Goal: Use online tool/utility: Use online tool/utility

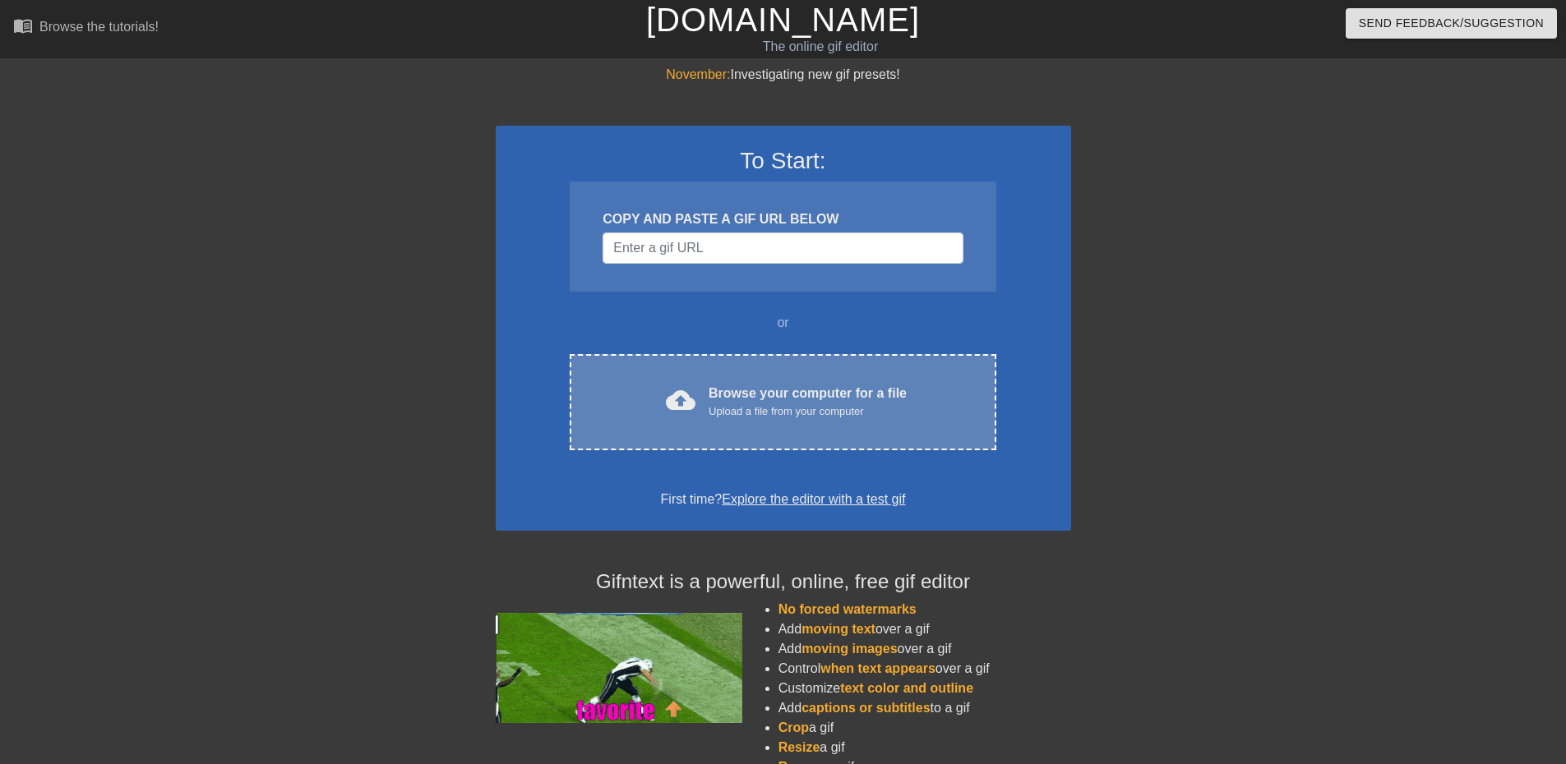
click at [735, 423] on div "cloud_upload Browse your computer for a file Upload a file from your computer C…" at bounding box center [782, 402] width 426 height 96
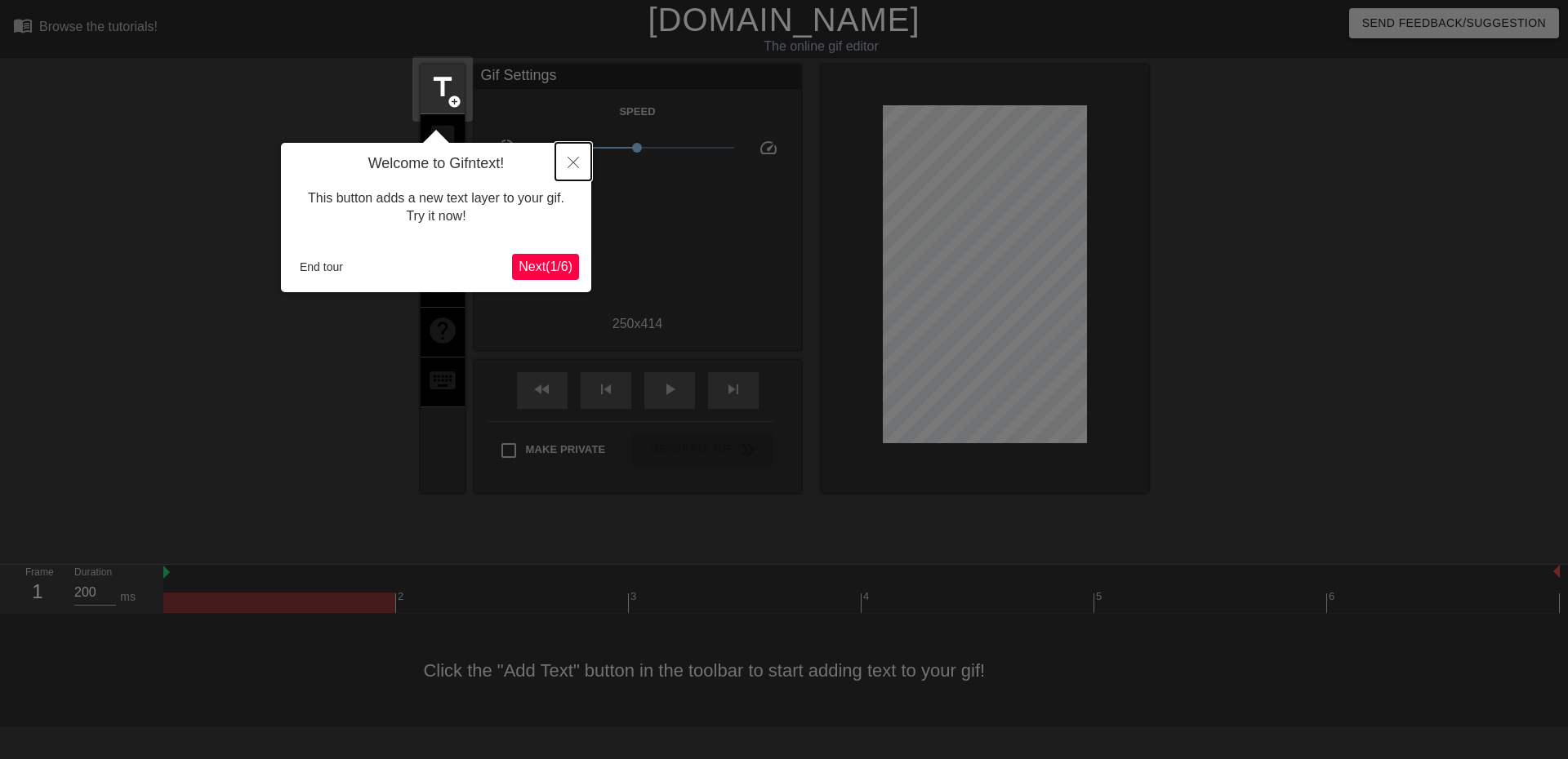
click at [569, 158] on icon "Close" at bounding box center [573, 163] width 12 height 12
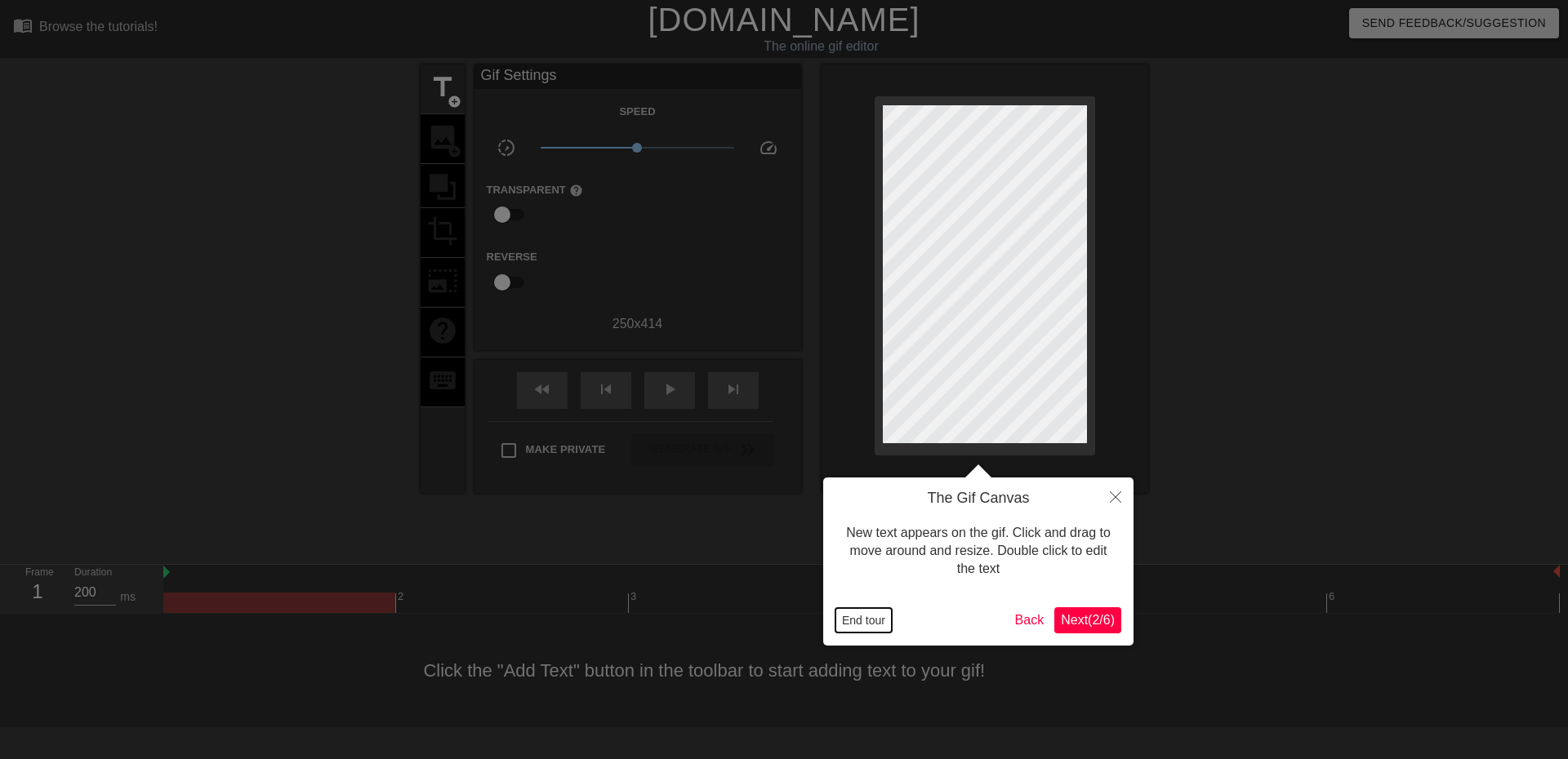
click at [872, 627] on button "End tour" at bounding box center [863, 620] width 57 height 25
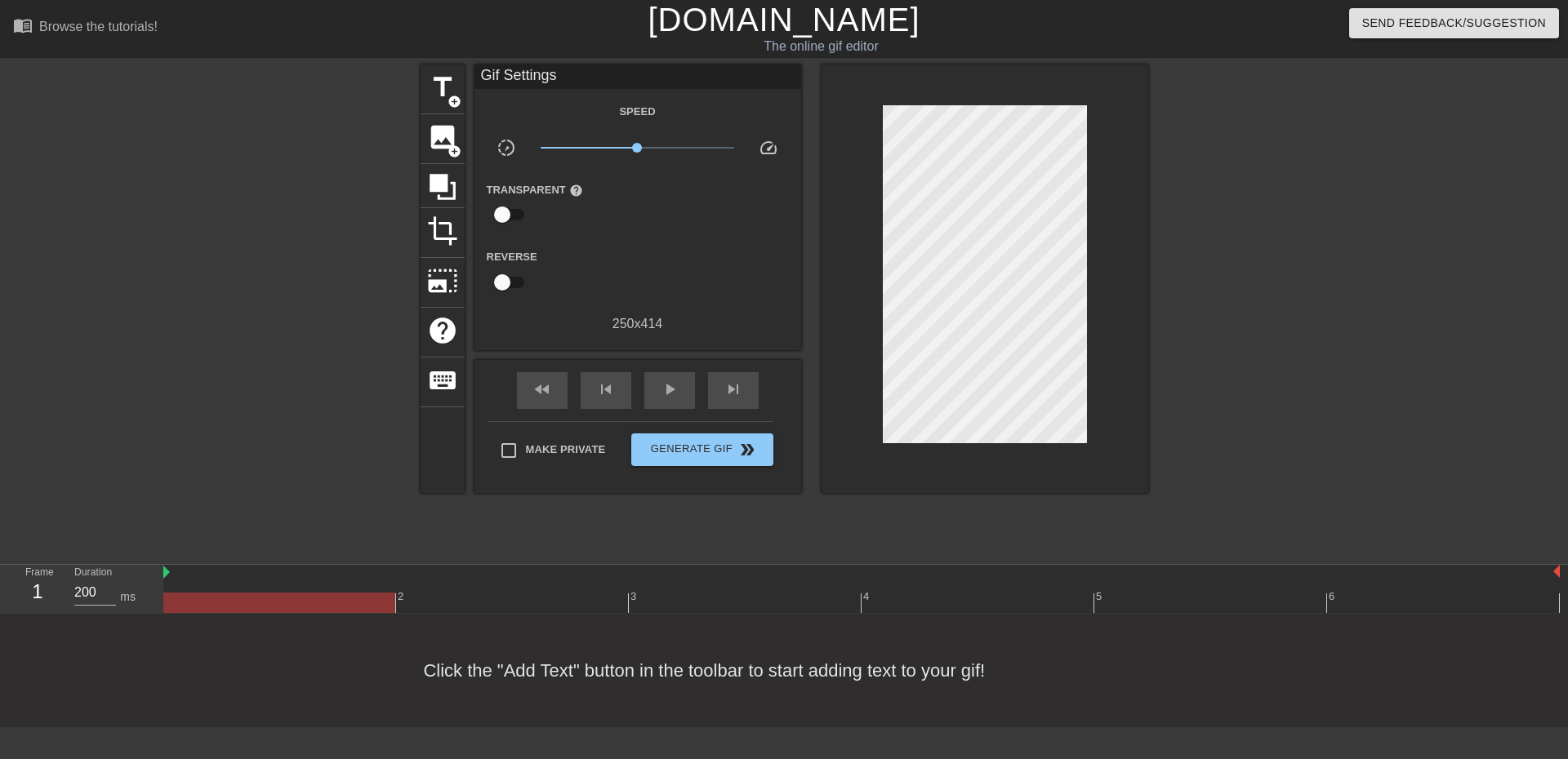
drag, startPoint x: 202, startPoint y: 329, endPoint x: 227, endPoint y: 312, distance: 30.2
click at [204, 327] on div at bounding box center [278, 309] width 245 height 490
click at [430, 98] on span "title" at bounding box center [442, 86] width 31 height 31
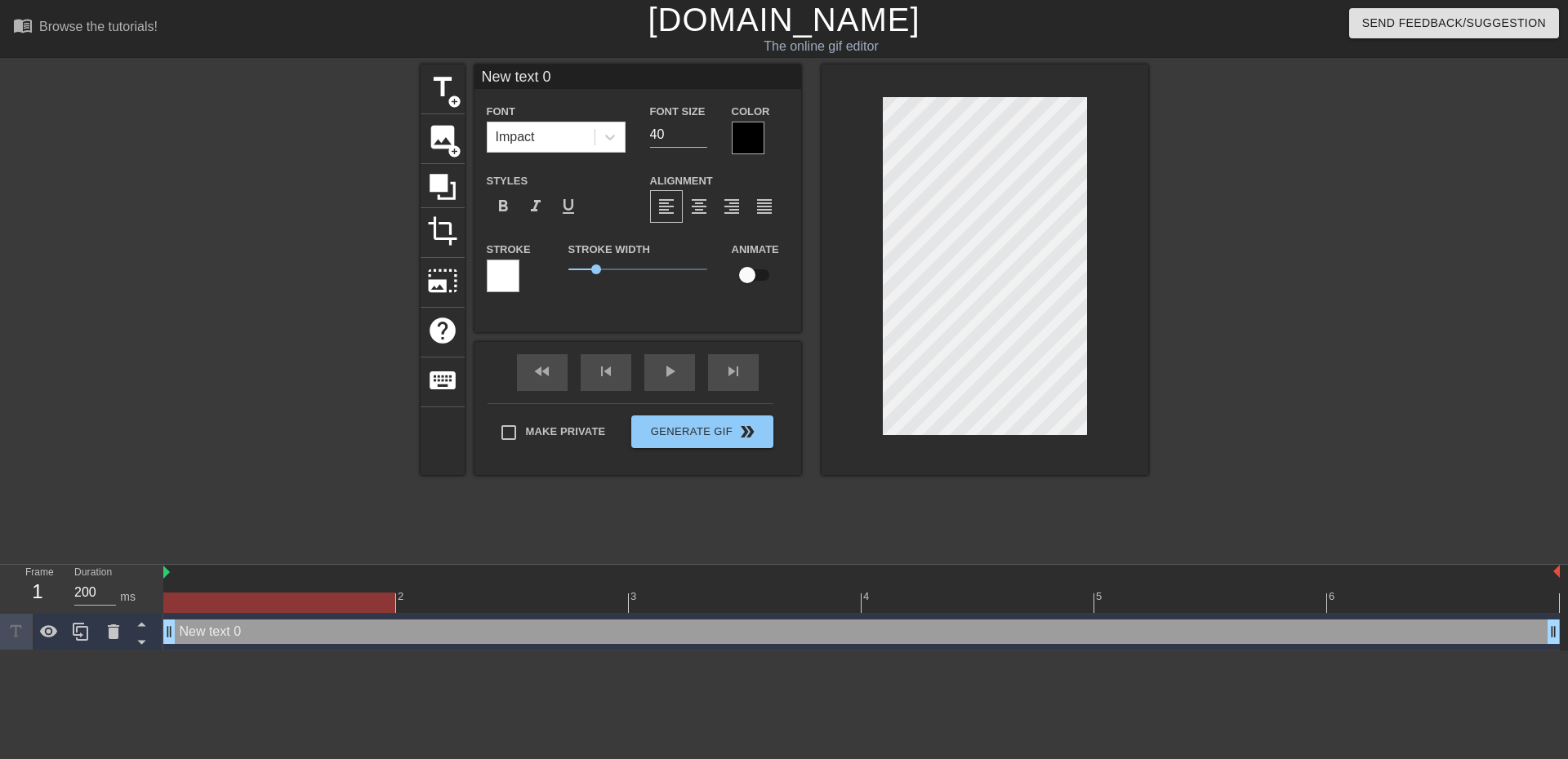
scroll to position [2, 4]
type input "text 0"
type textarea "text 0"
type input "text 0"
type textarea "text 0"
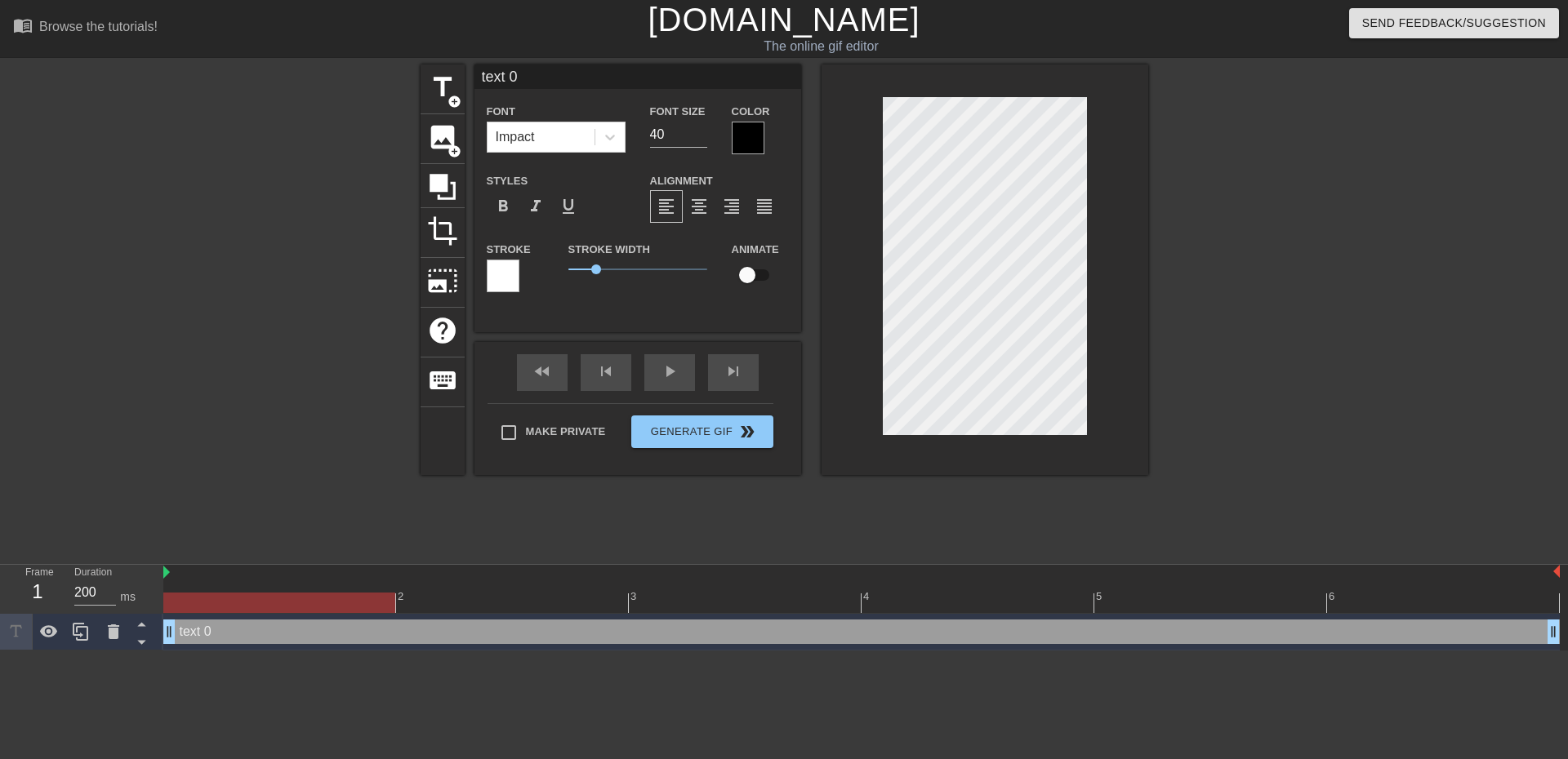
type input "ext 0"
type textarea "ext 0"
type input "xt 0"
type textarea "xt 0"
type input "t 0"
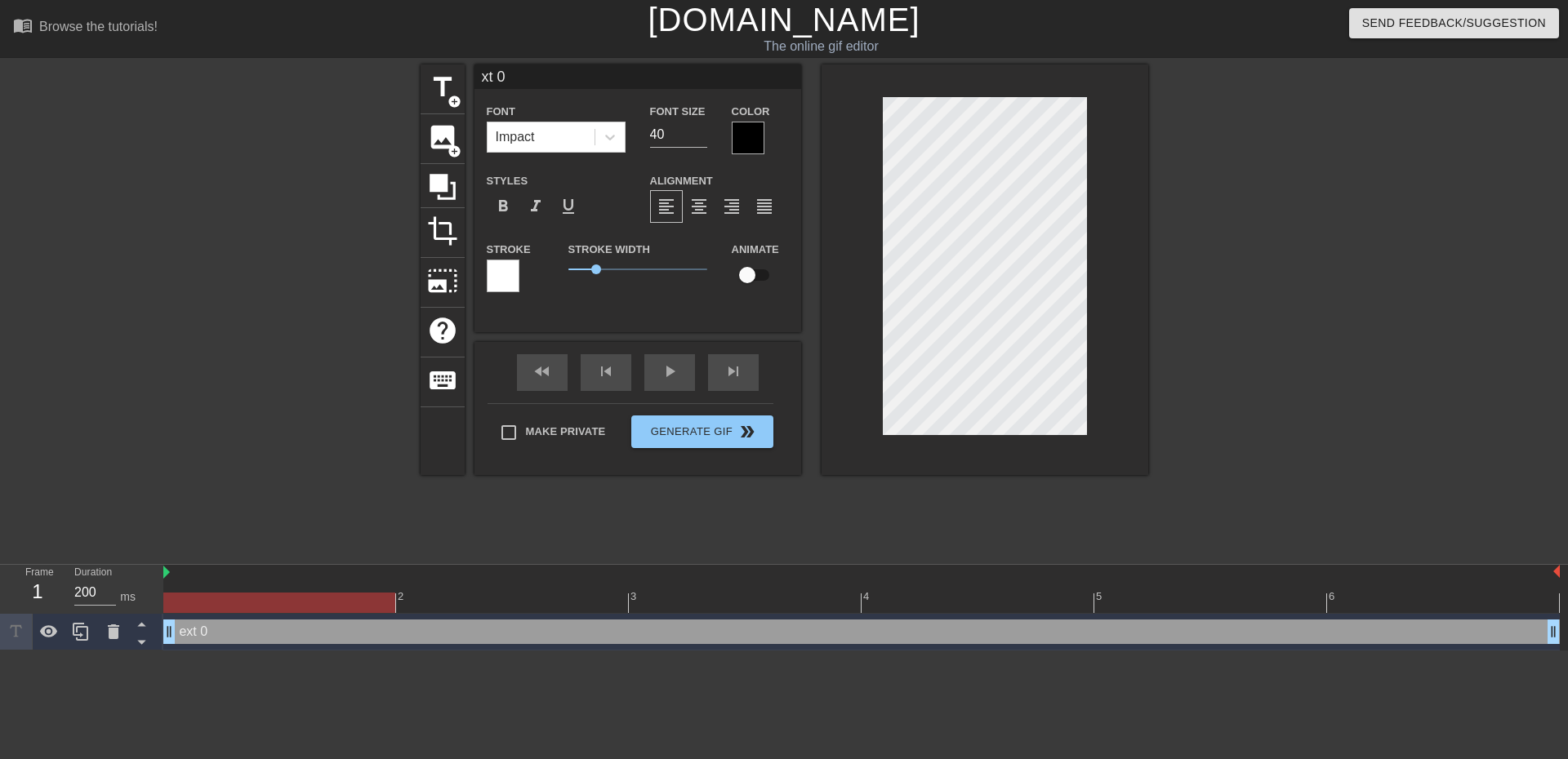
type textarea "t 0"
type input "0"
type textarea "0"
type input "0"
type textarea "0"
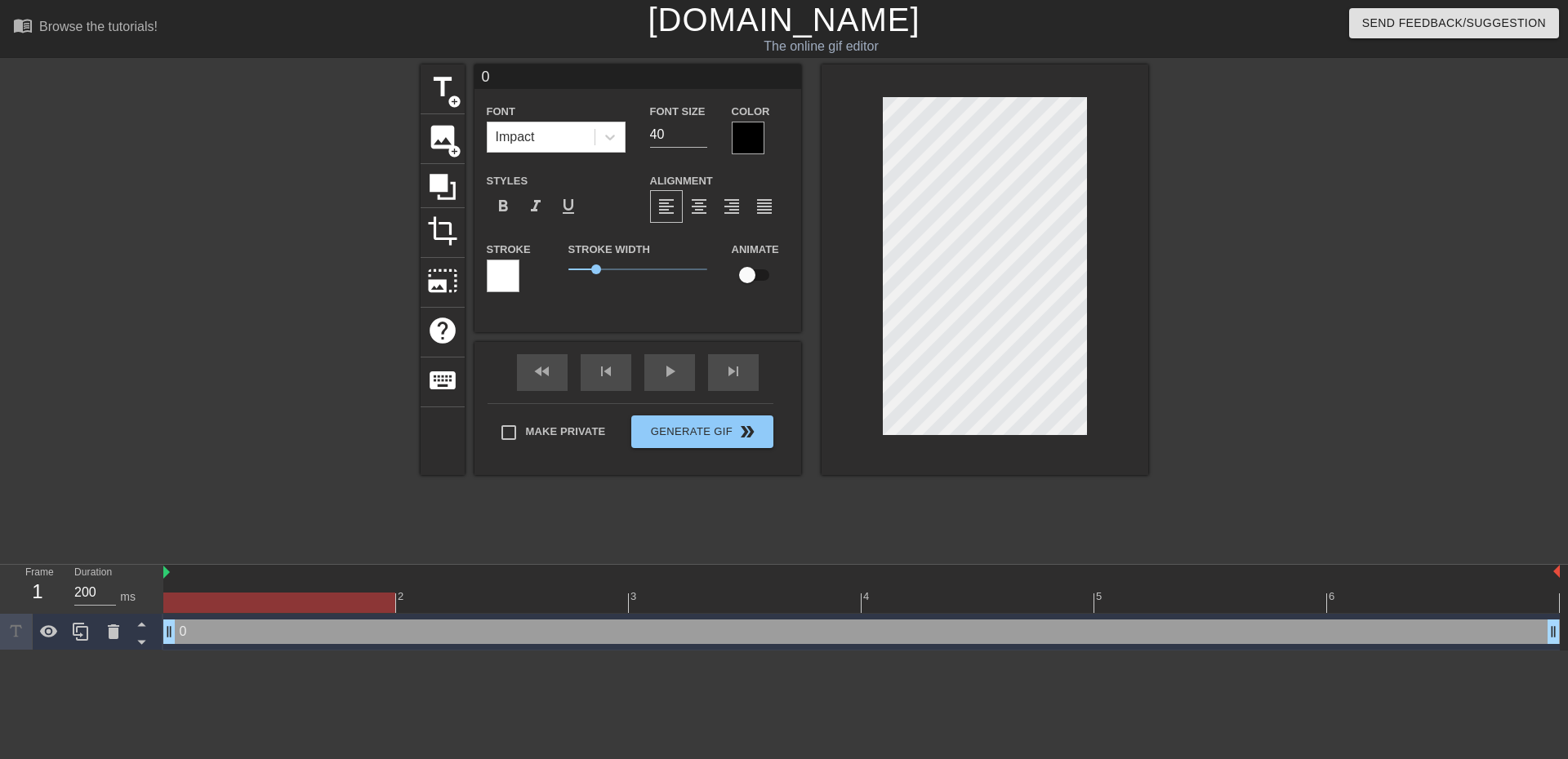
scroll to position [2, 2]
type input "@"
type textarea "@"
type input "@t"
type textarea "@t"
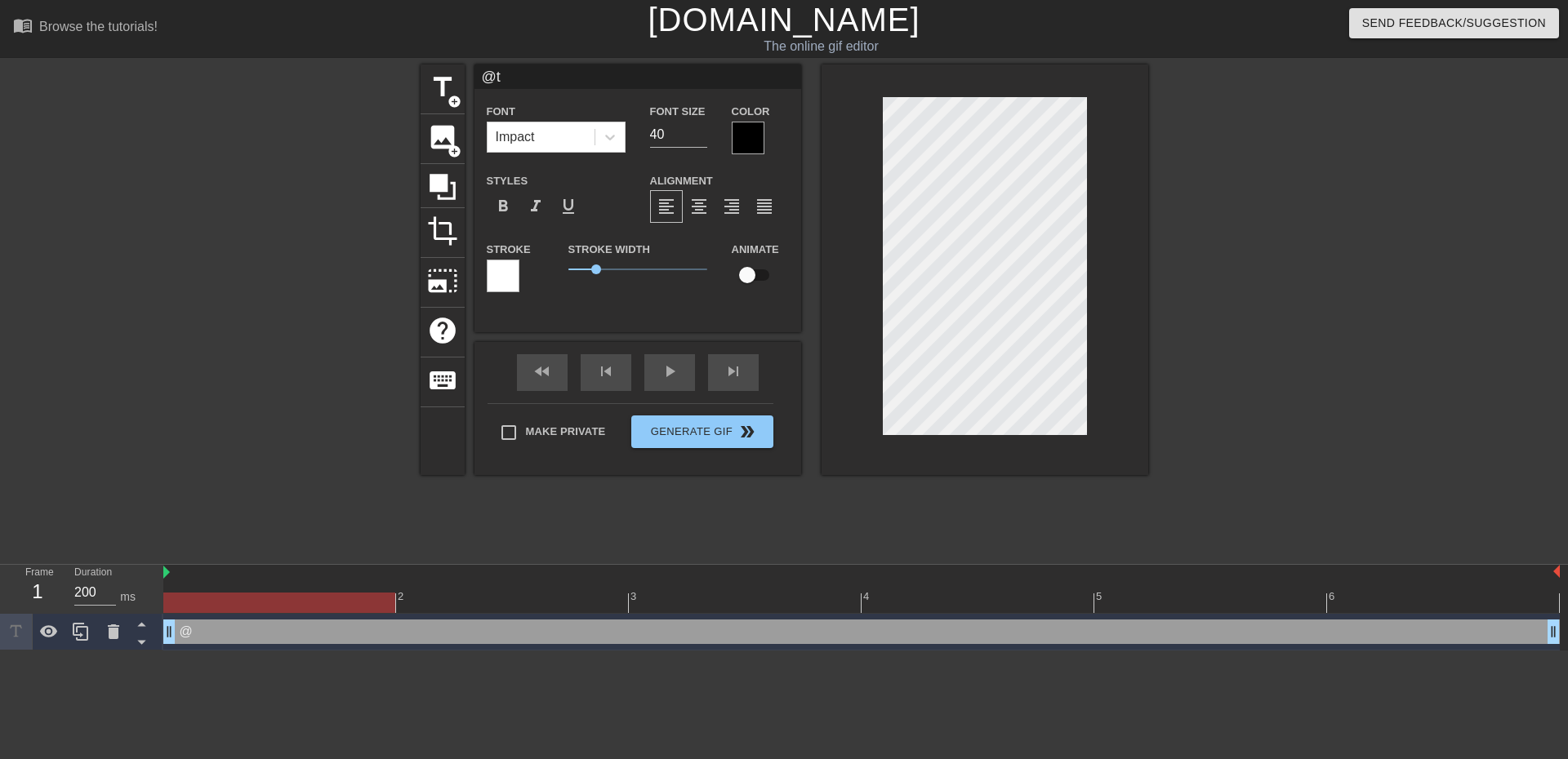
type input "@te"
type textarea "@tee"
type input "@teem"
type textarea "@teem"
type input "@teemo"
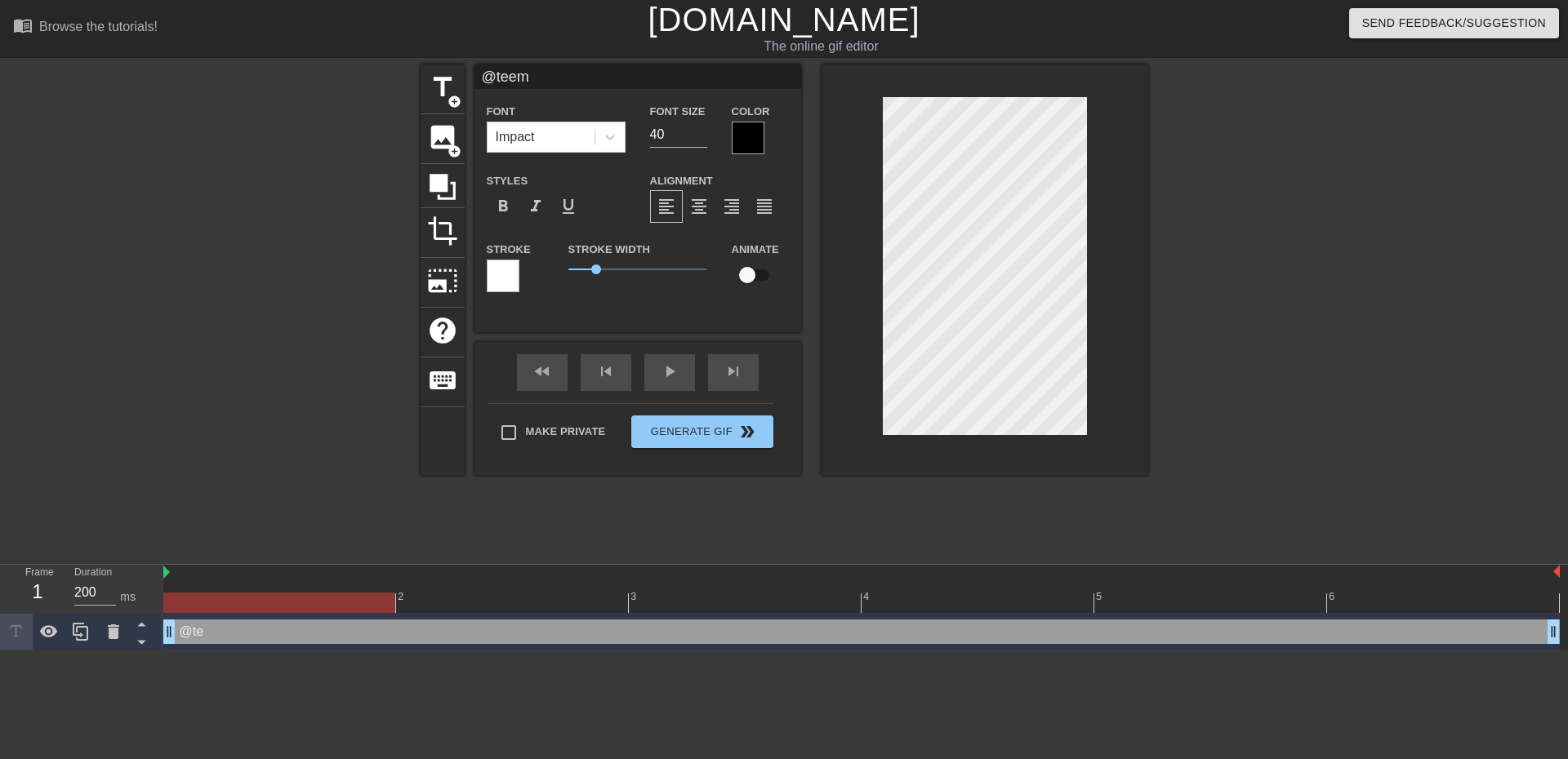
type textarea "@teemo"
type input "@teemom"
type textarea "@teemome"
type input "@teemomee"
type textarea "@teemomee"
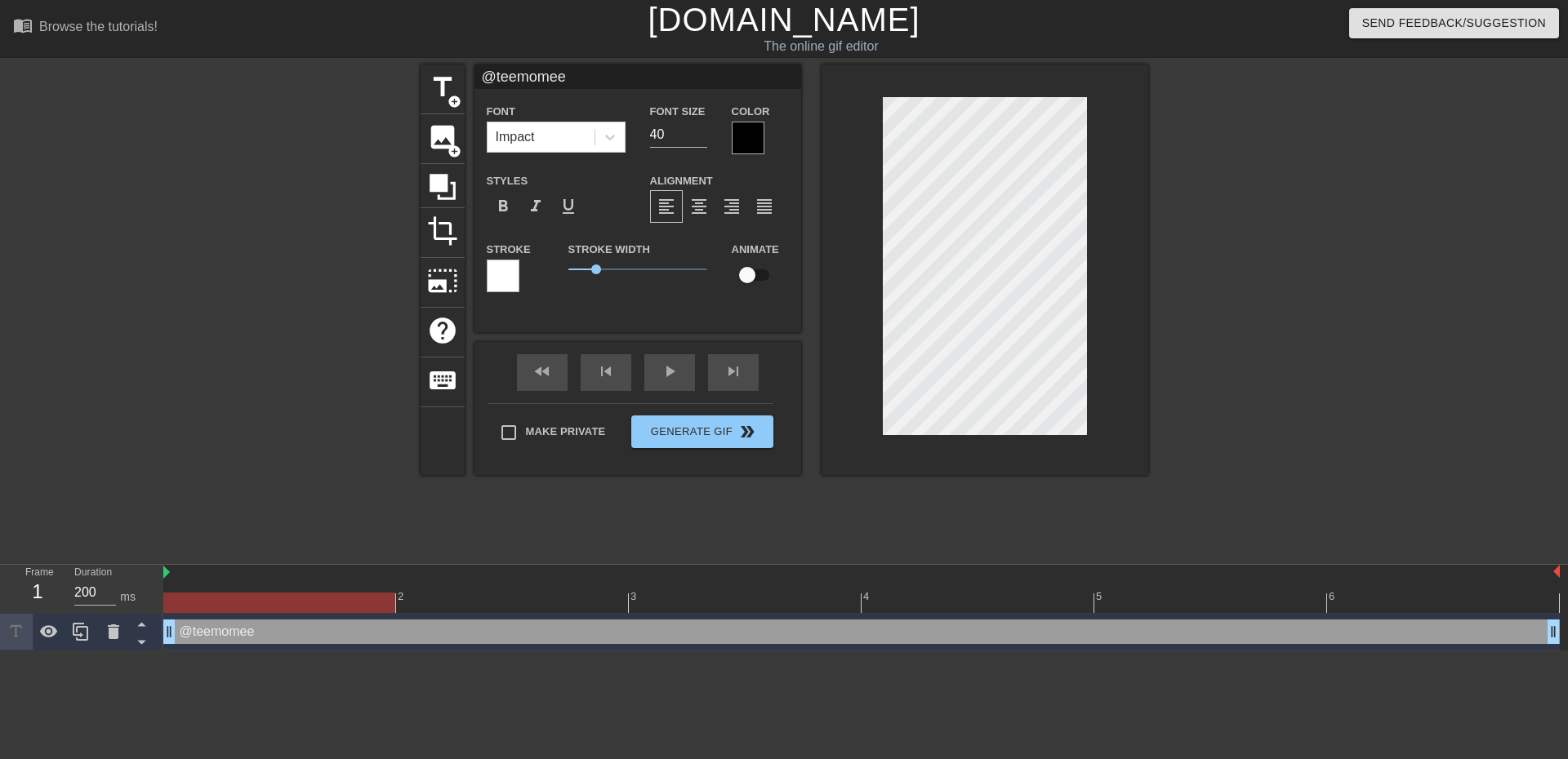
type input "@teemomeet"
type textarea "@teemomeeto"
type input "@teemomeeto"
type textarea "@teemomeeto"
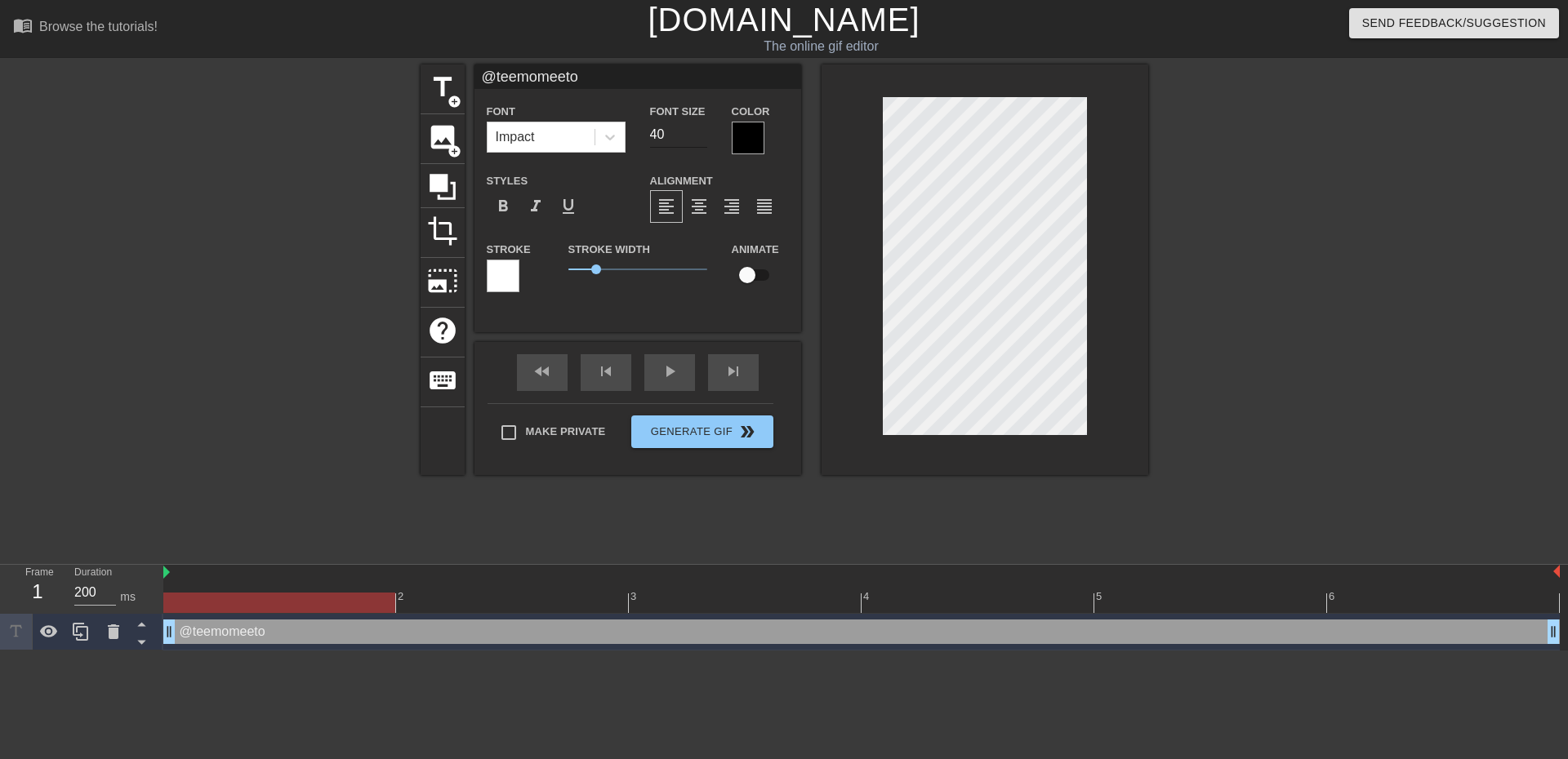
click at [669, 134] on input "40" at bounding box center [679, 134] width 58 height 26
drag, startPoint x: 677, startPoint y: 136, endPoint x: 611, endPoint y: 135, distance: 66.0
click at [611, 135] on div "Font Impact Font Size 40 Color" at bounding box center [637, 127] width 327 height 53
type input "22"
click at [1179, 240] on div at bounding box center [1290, 309] width 245 height 490
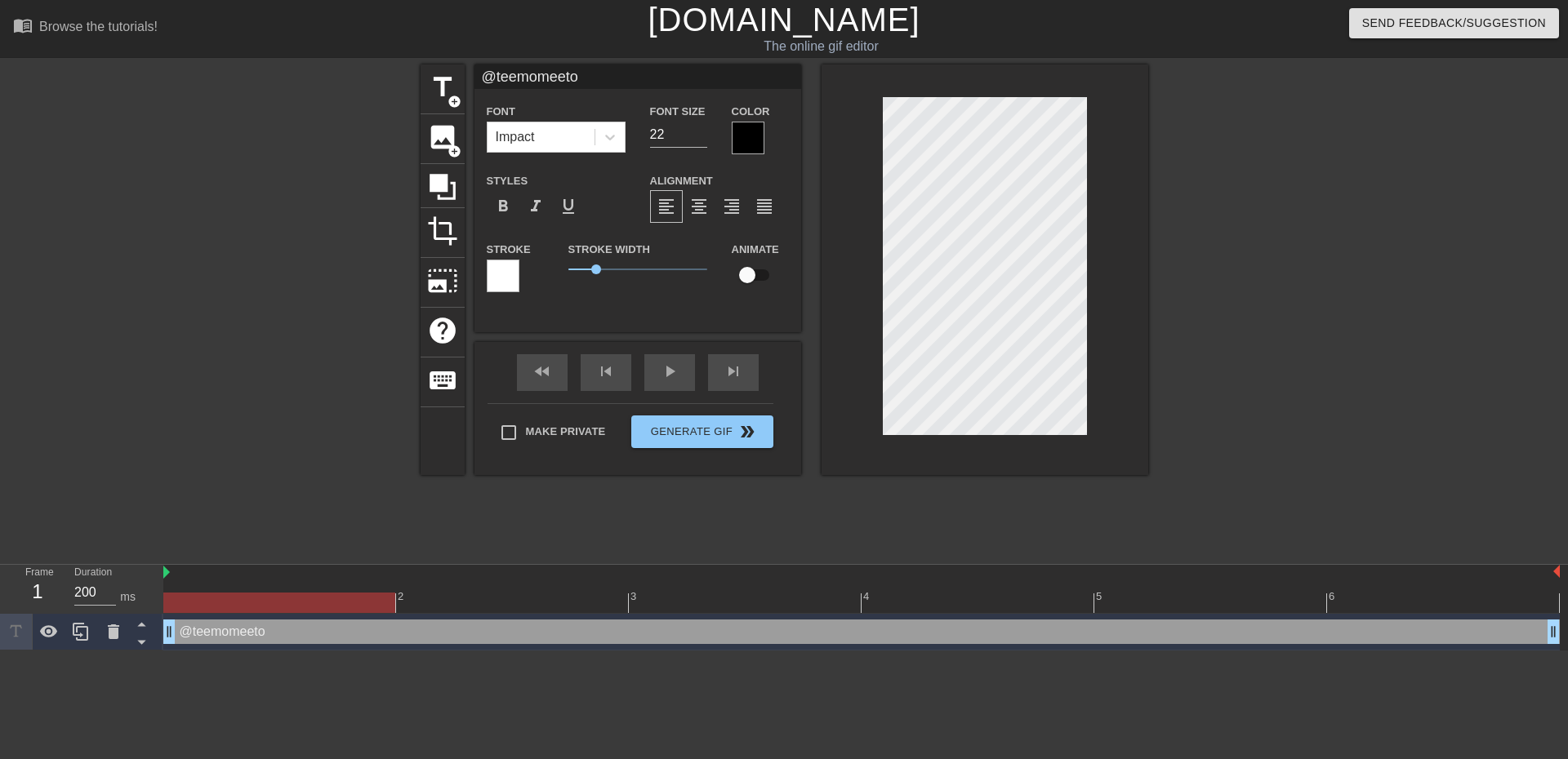
click at [1180, 155] on div at bounding box center [1290, 309] width 245 height 490
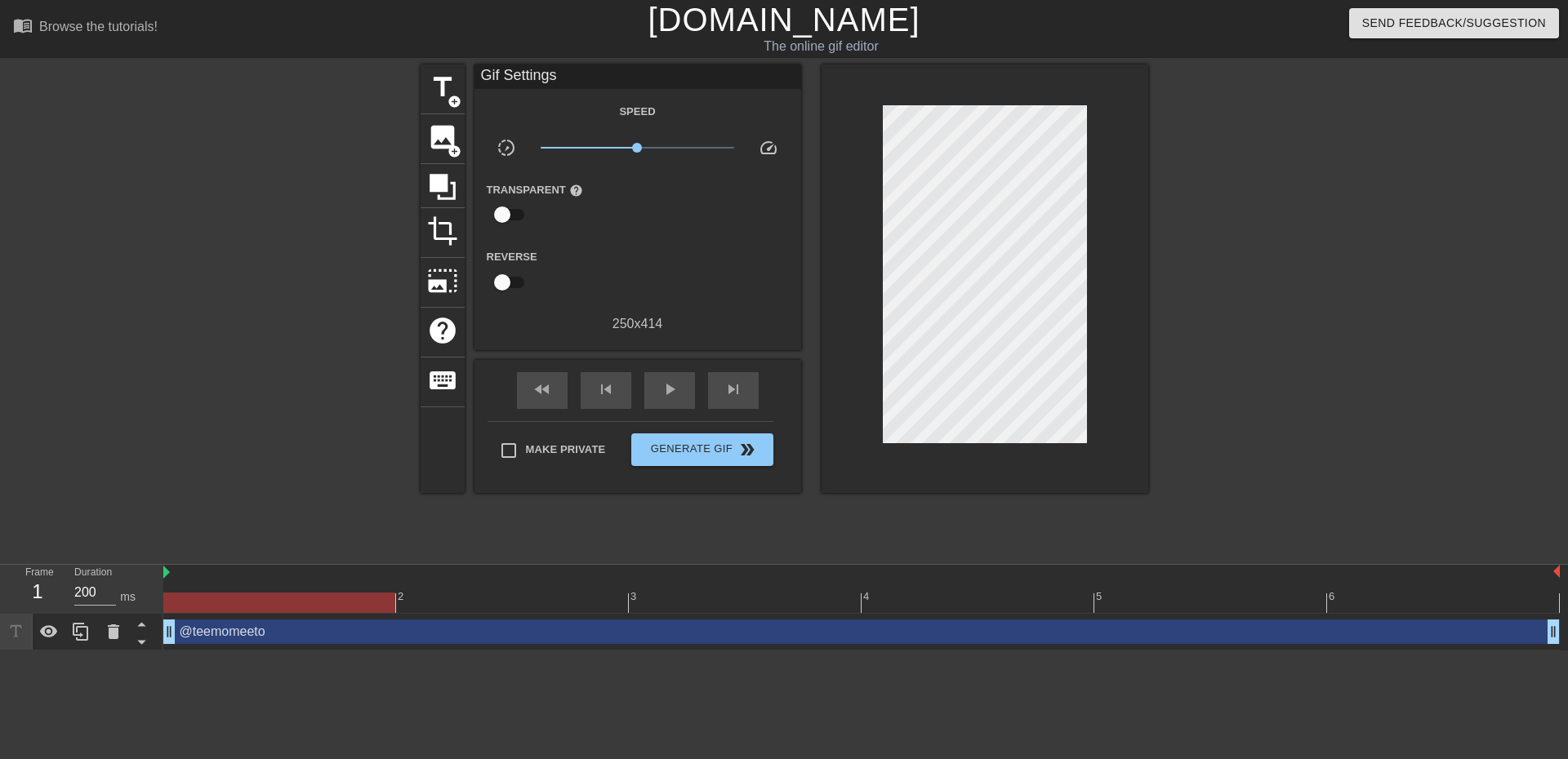
click at [223, 321] on div at bounding box center [278, 309] width 245 height 490
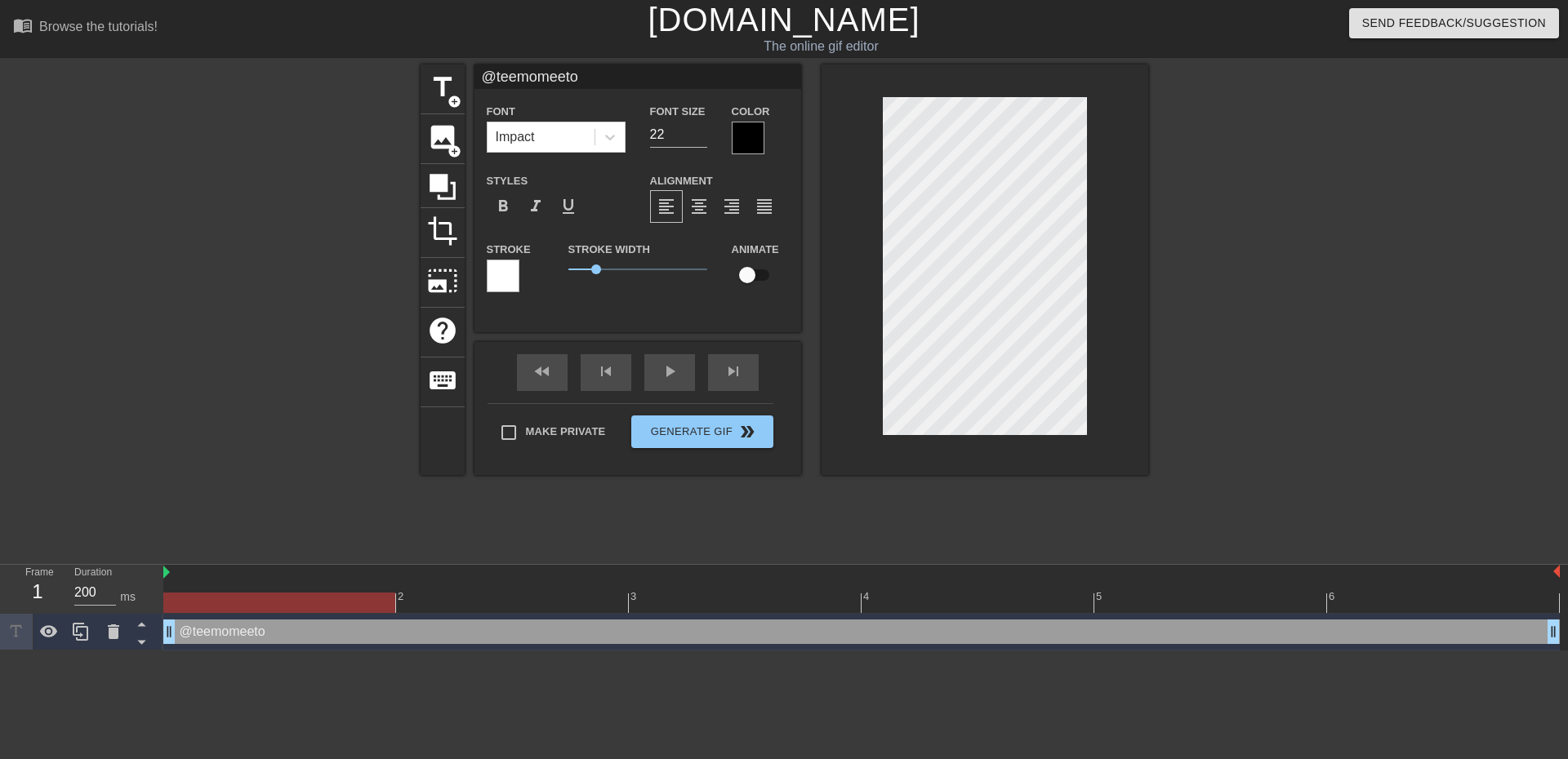
scroll to position [2, 3]
click at [499, 208] on span "format_bold" at bounding box center [503, 207] width 20 height 20
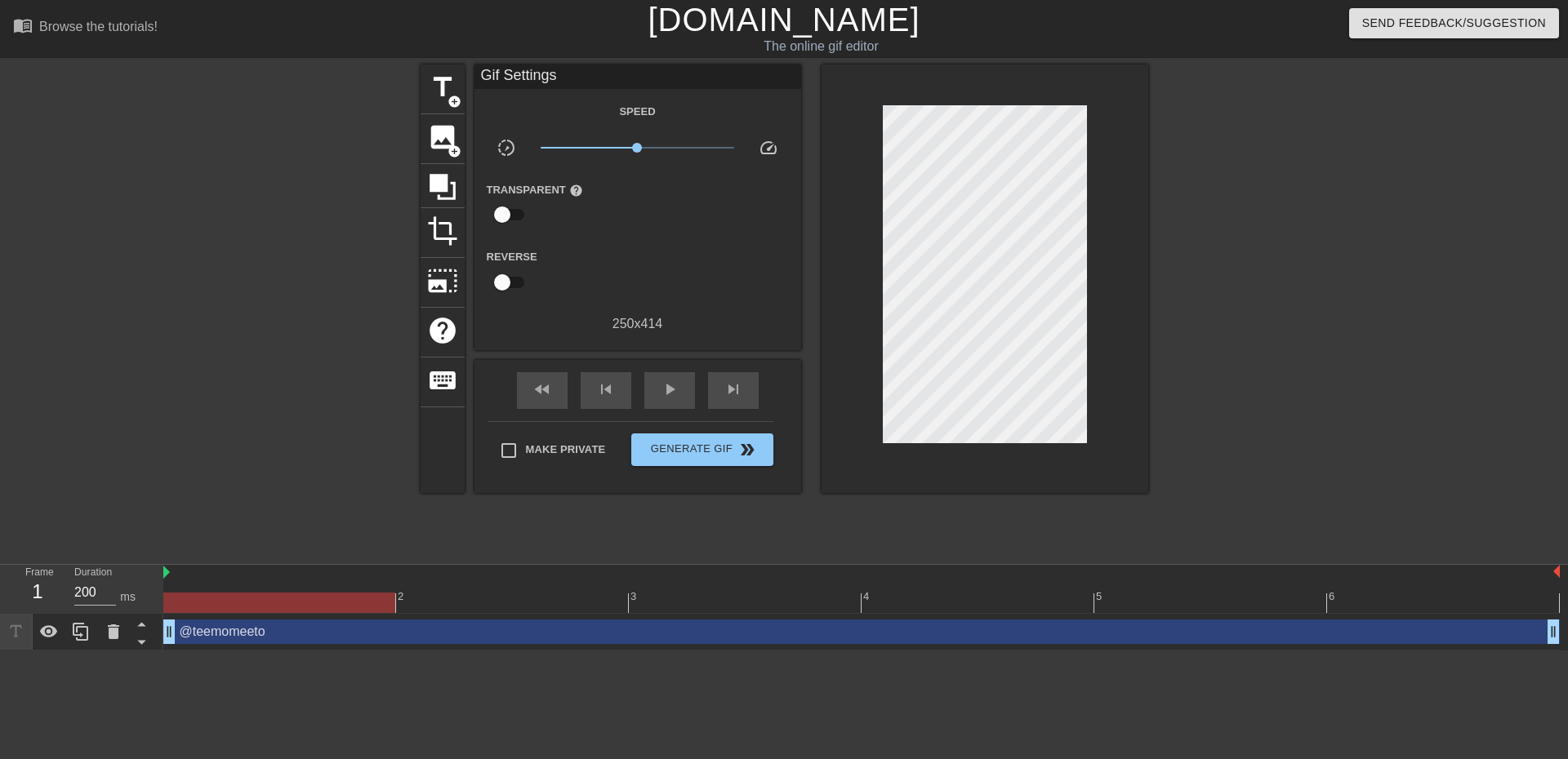
click at [1265, 249] on div at bounding box center [1290, 309] width 245 height 490
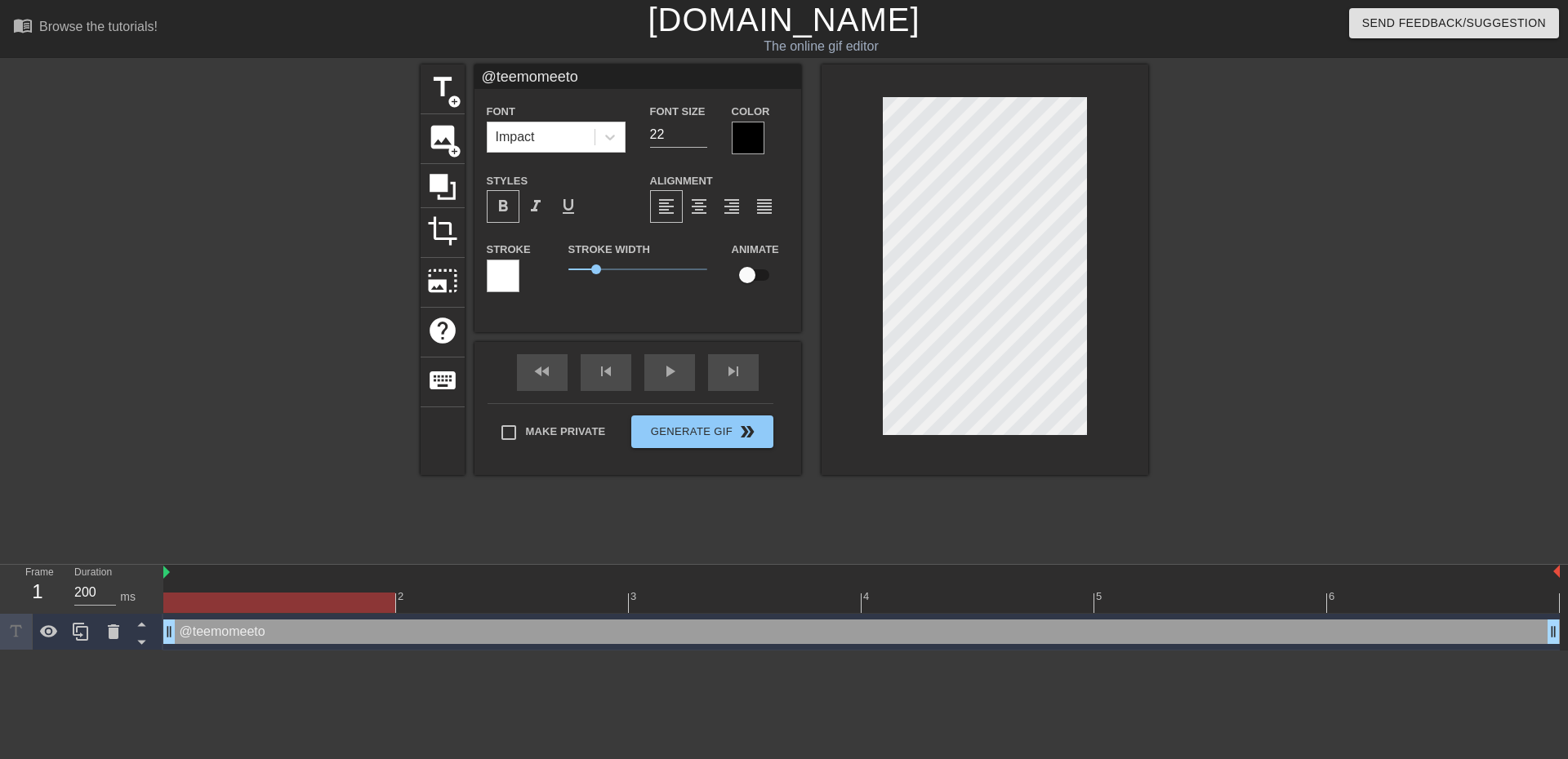
scroll to position [2, 2]
click at [505, 199] on span "format_bold" at bounding box center [503, 207] width 20 height 20
click at [600, 146] on div at bounding box center [610, 137] width 30 height 30
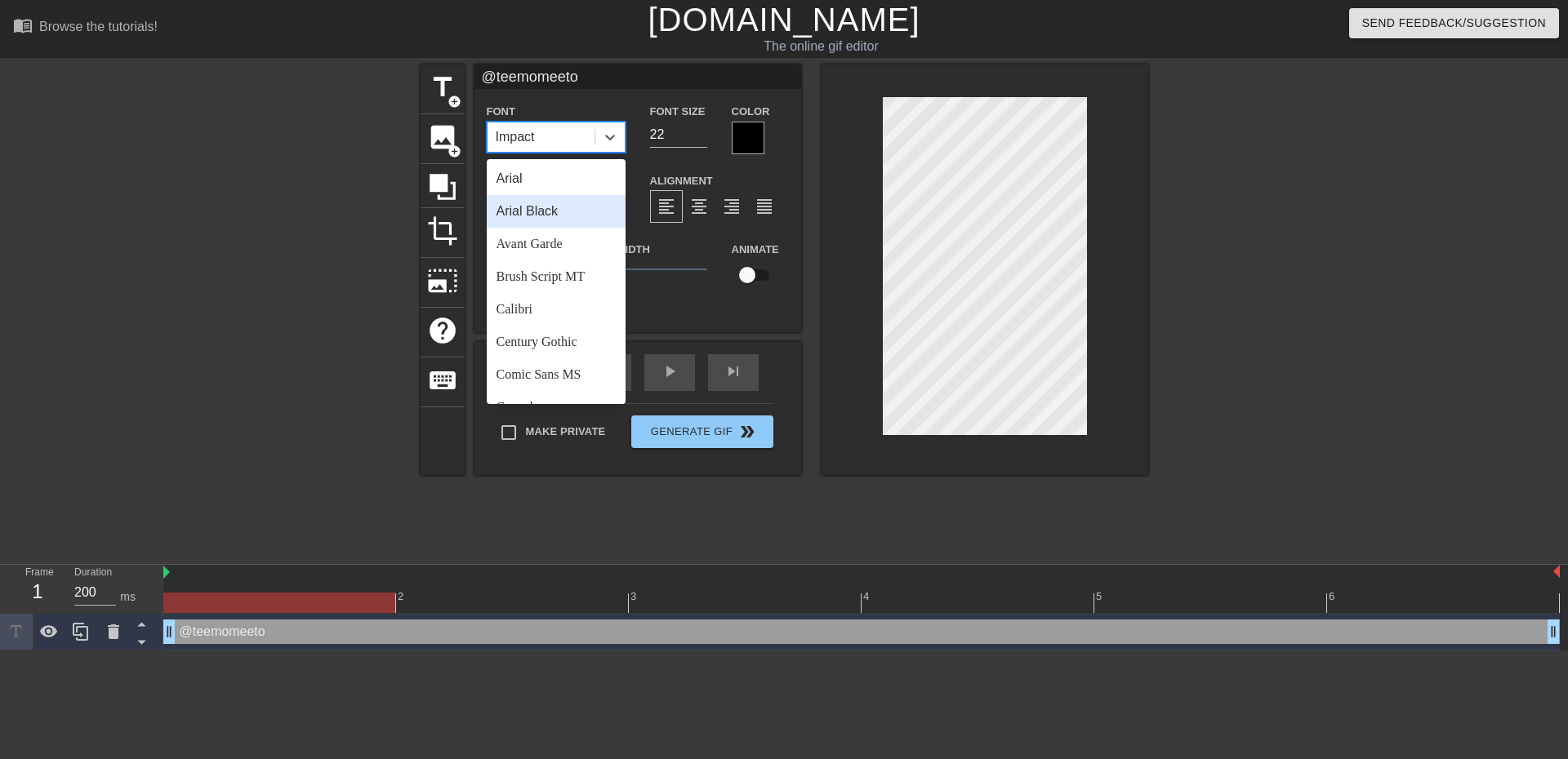
click at [553, 204] on div "Arial Black" at bounding box center [556, 211] width 139 height 33
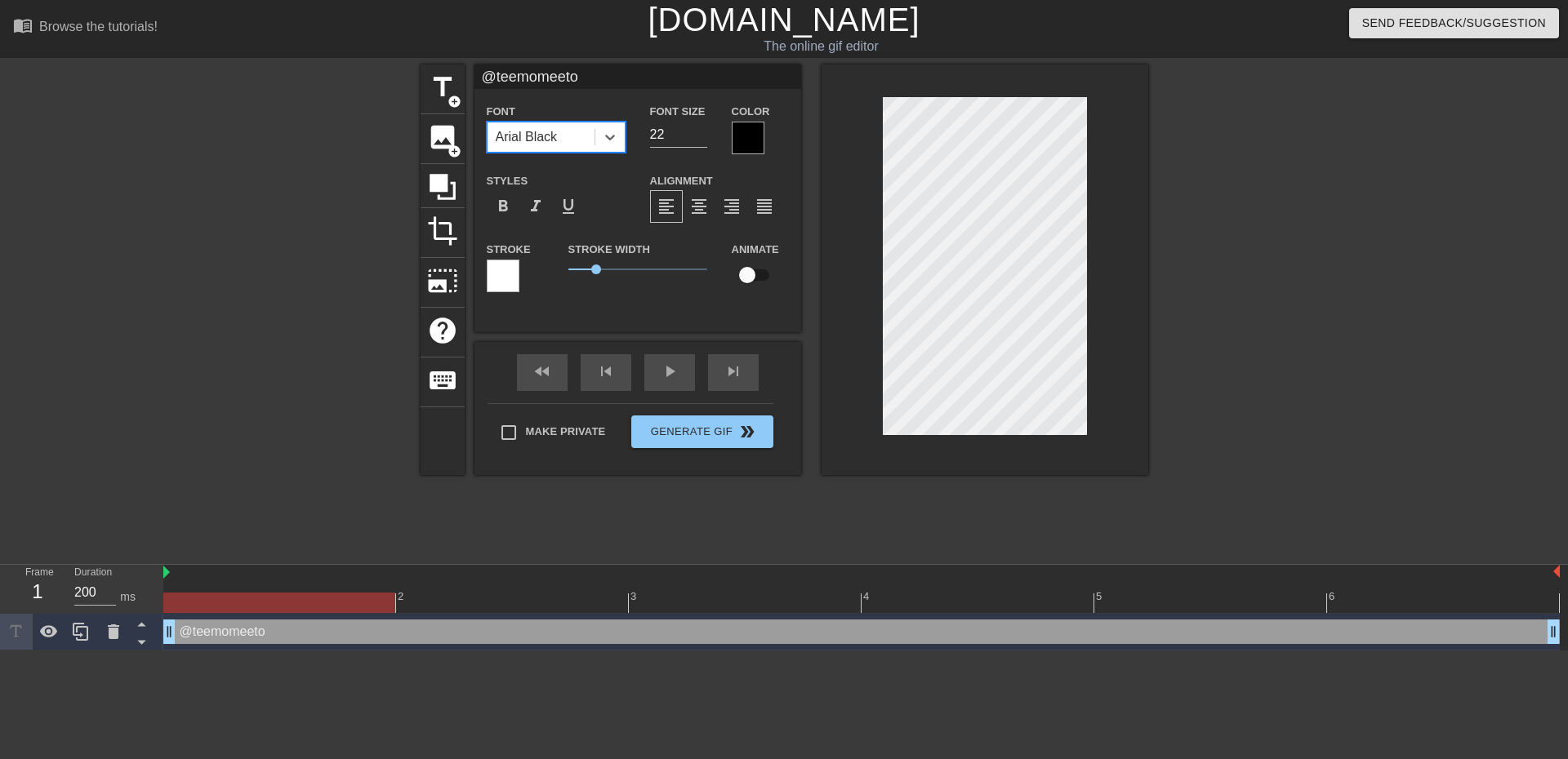
scroll to position [2, 3]
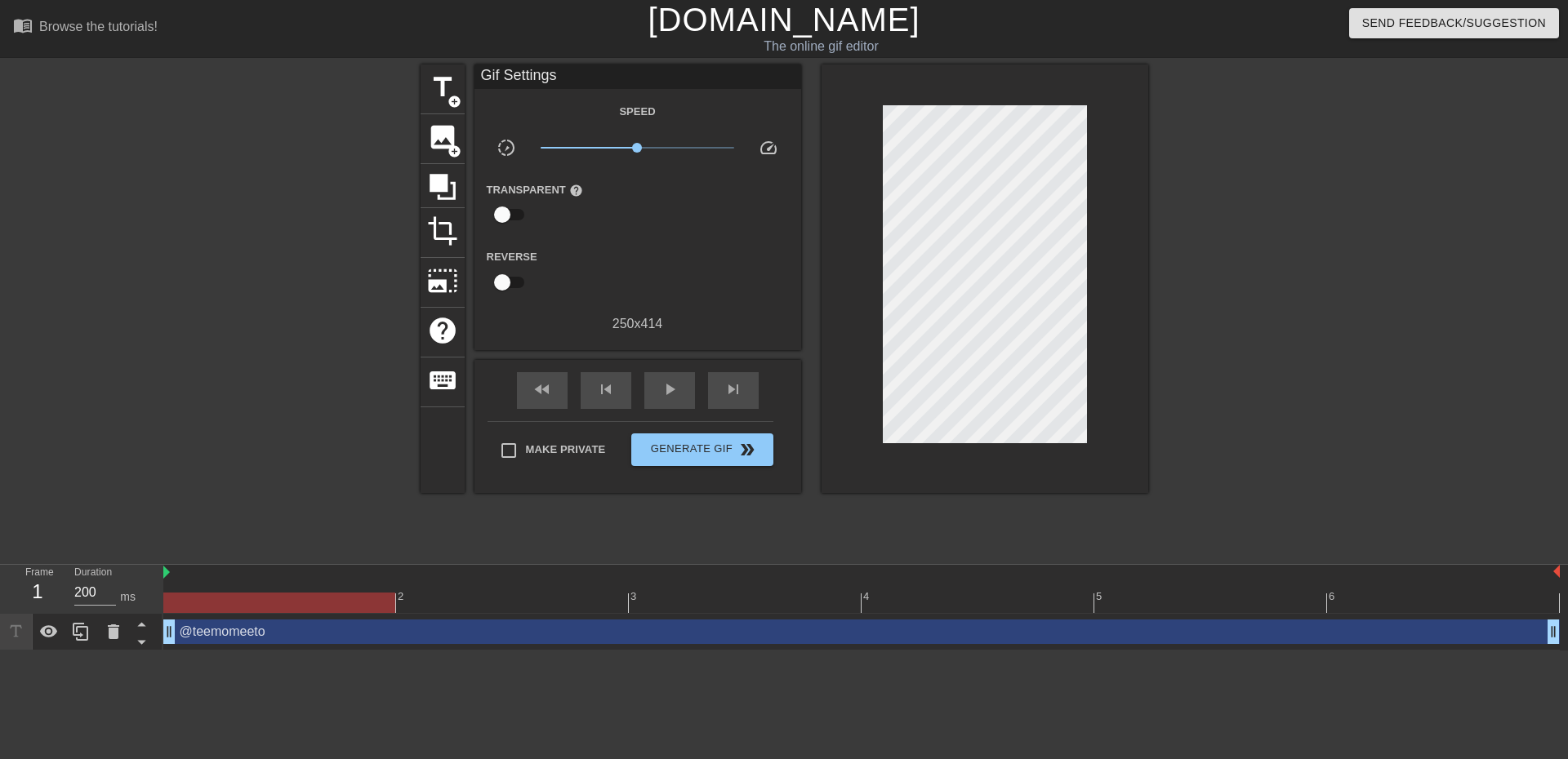
click at [1122, 140] on div at bounding box center [985, 278] width 327 height 428
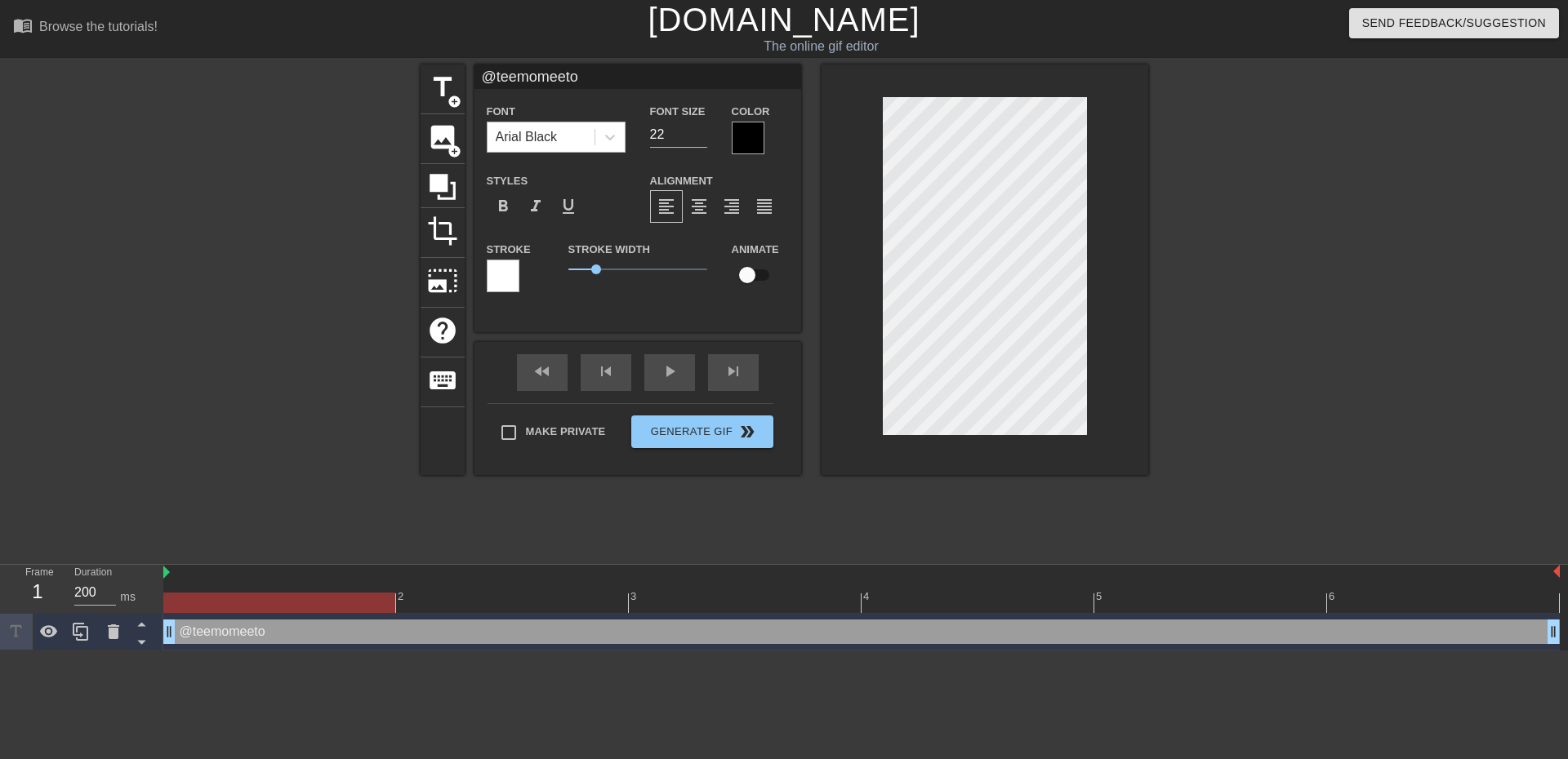
click at [577, 133] on div "Arial Black" at bounding box center [542, 137] width 107 height 30
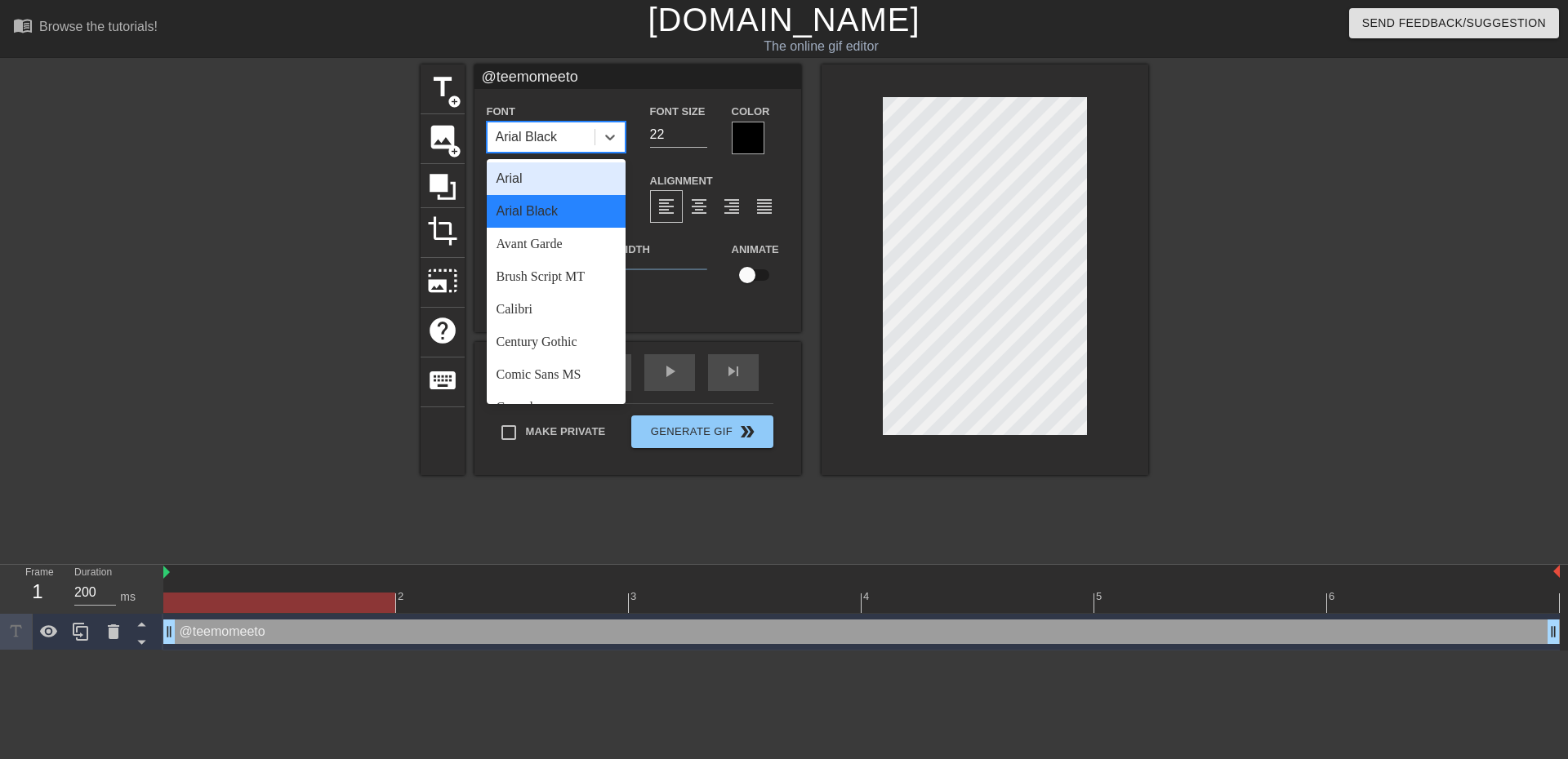
click at [552, 179] on div "Arial" at bounding box center [556, 179] width 139 height 33
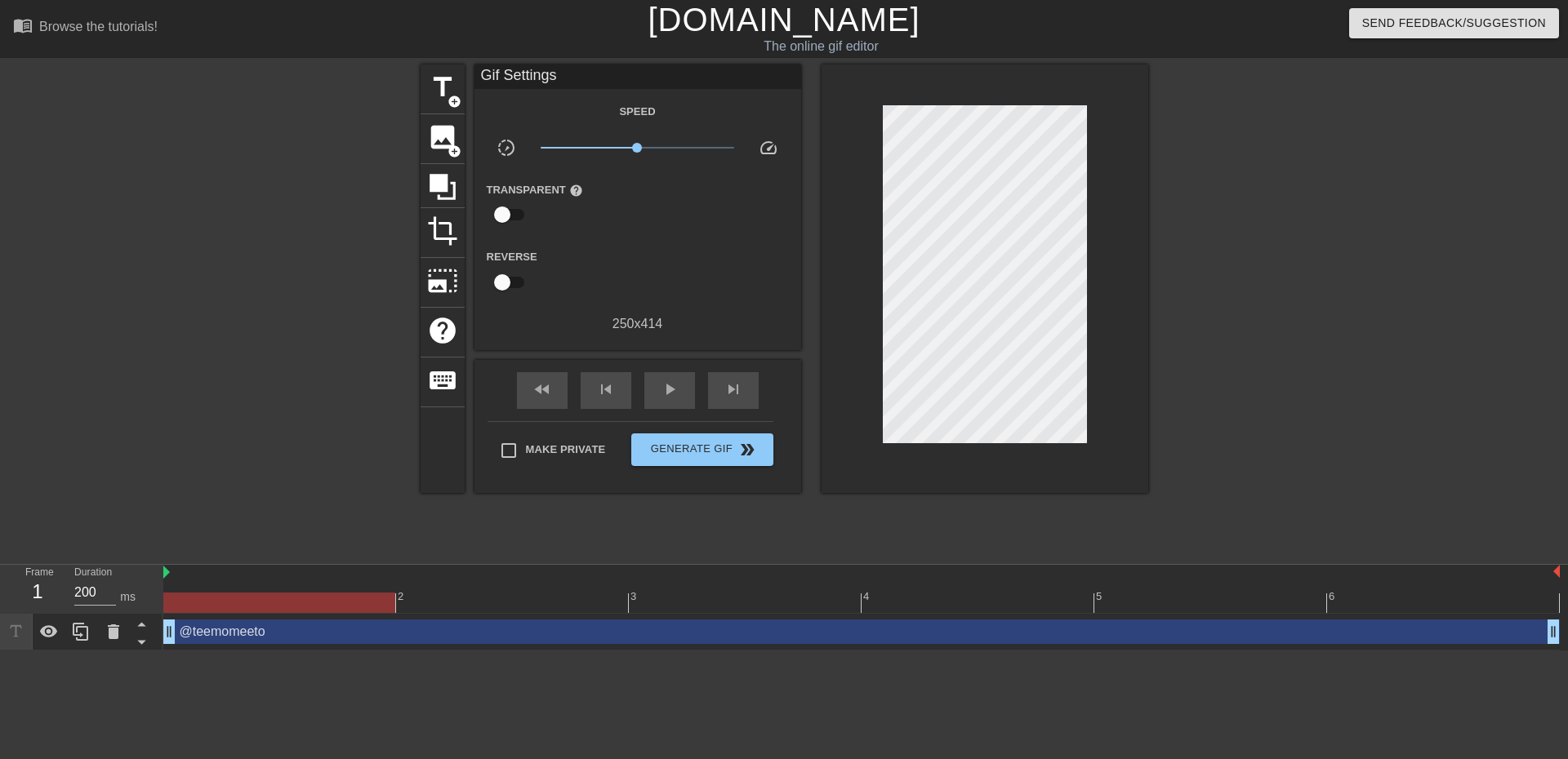
click at [1198, 166] on div at bounding box center [1290, 309] width 245 height 490
click at [1177, 161] on div at bounding box center [1290, 309] width 245 height 490
drag, startPoint x: 635, startPoint y: 150, endPoint x: 648, endPoint y: 153, distance: 13.3
click at [648, 153] on span "x1.30" at bounding box center [637, 148] width 194 height 20
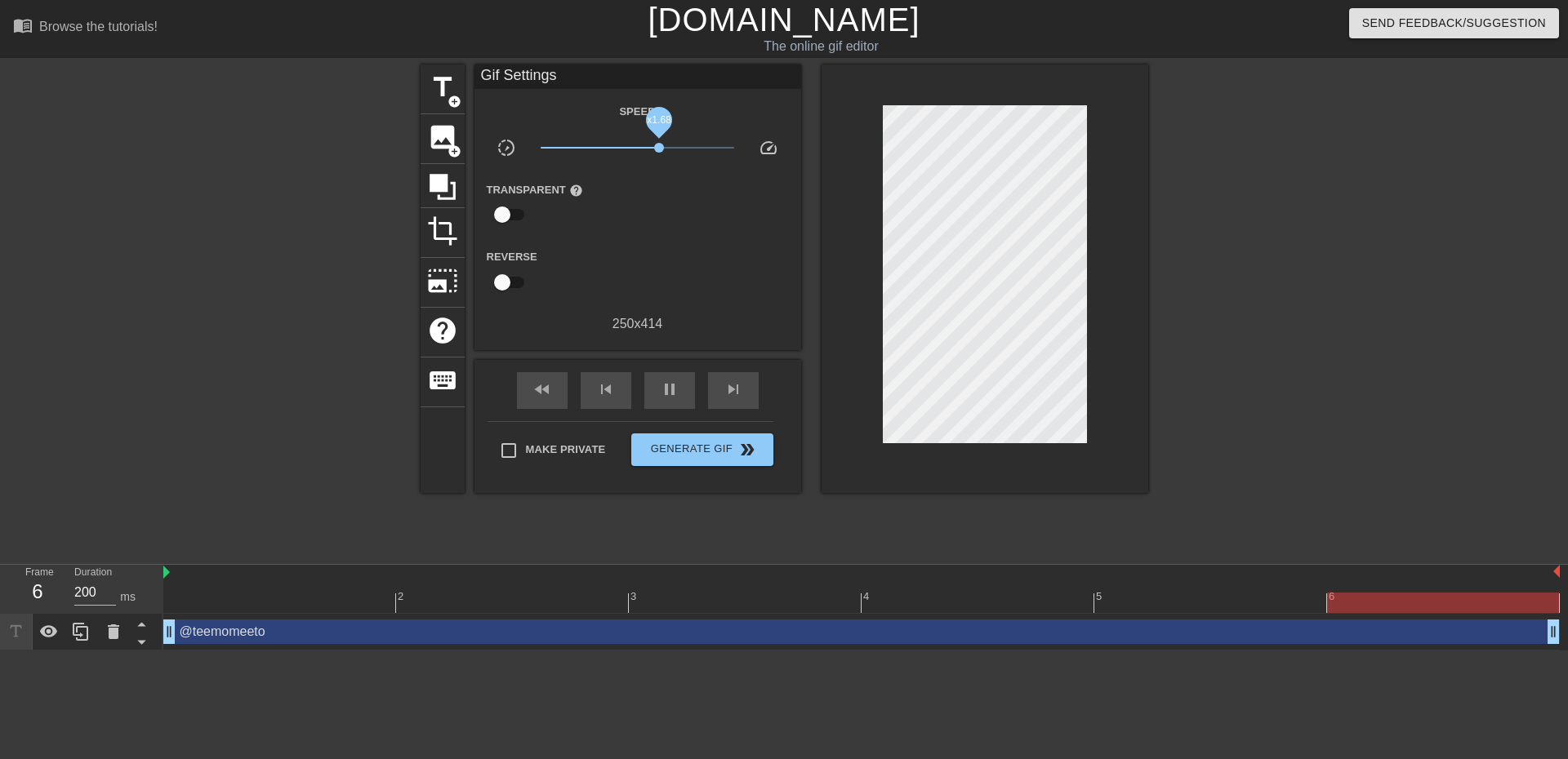
drag, startPoint x: 648, startPoint y: 147, endPoint x: 659, endPoint y: 146, distance: 11.0
click at [659, 146] on span "x1.68" at bounding box center [659, 148] width 10 height 10
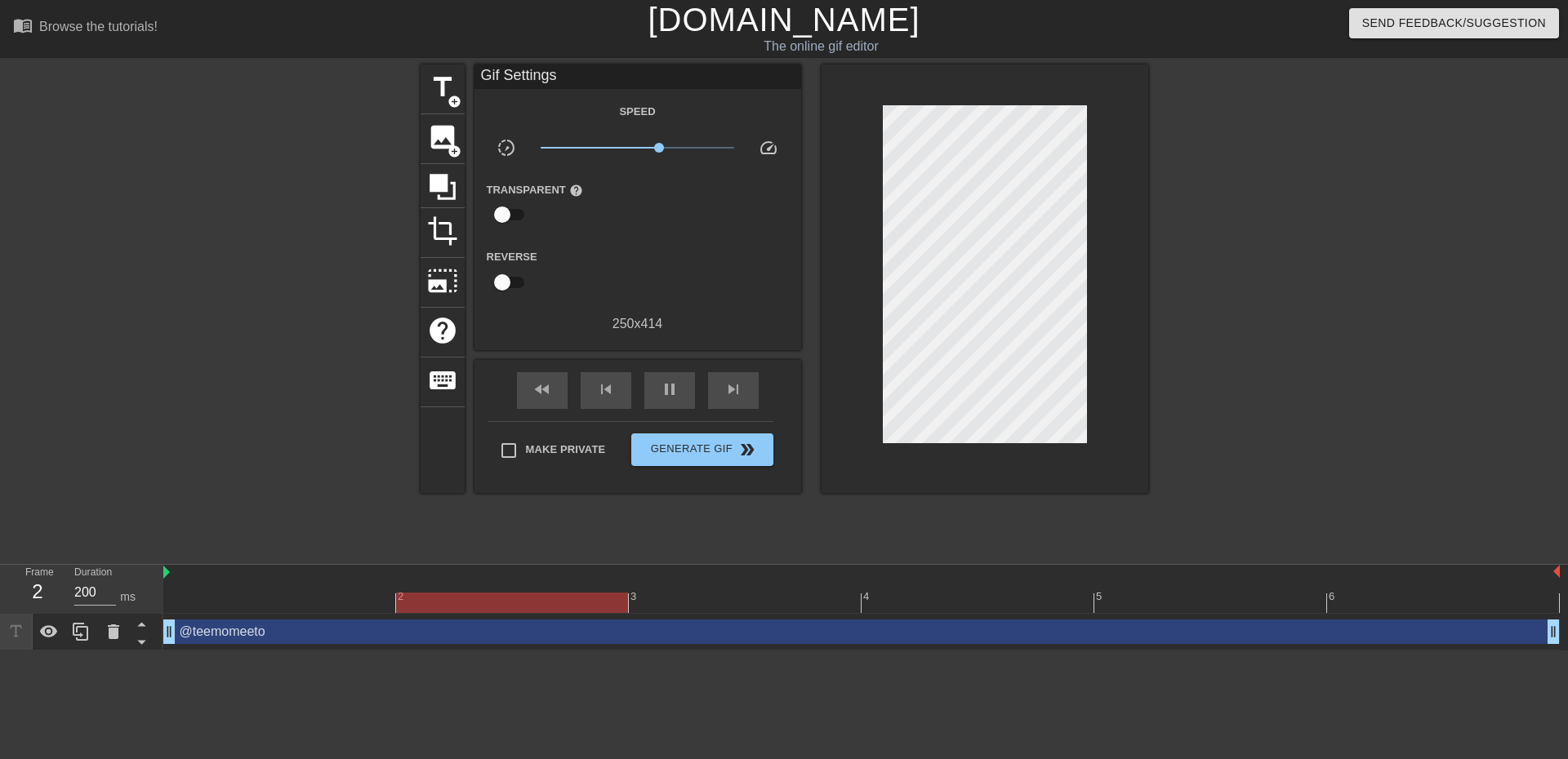
click at [1332, 261] on div at bounding box center [1290, 309] width 245 height 490
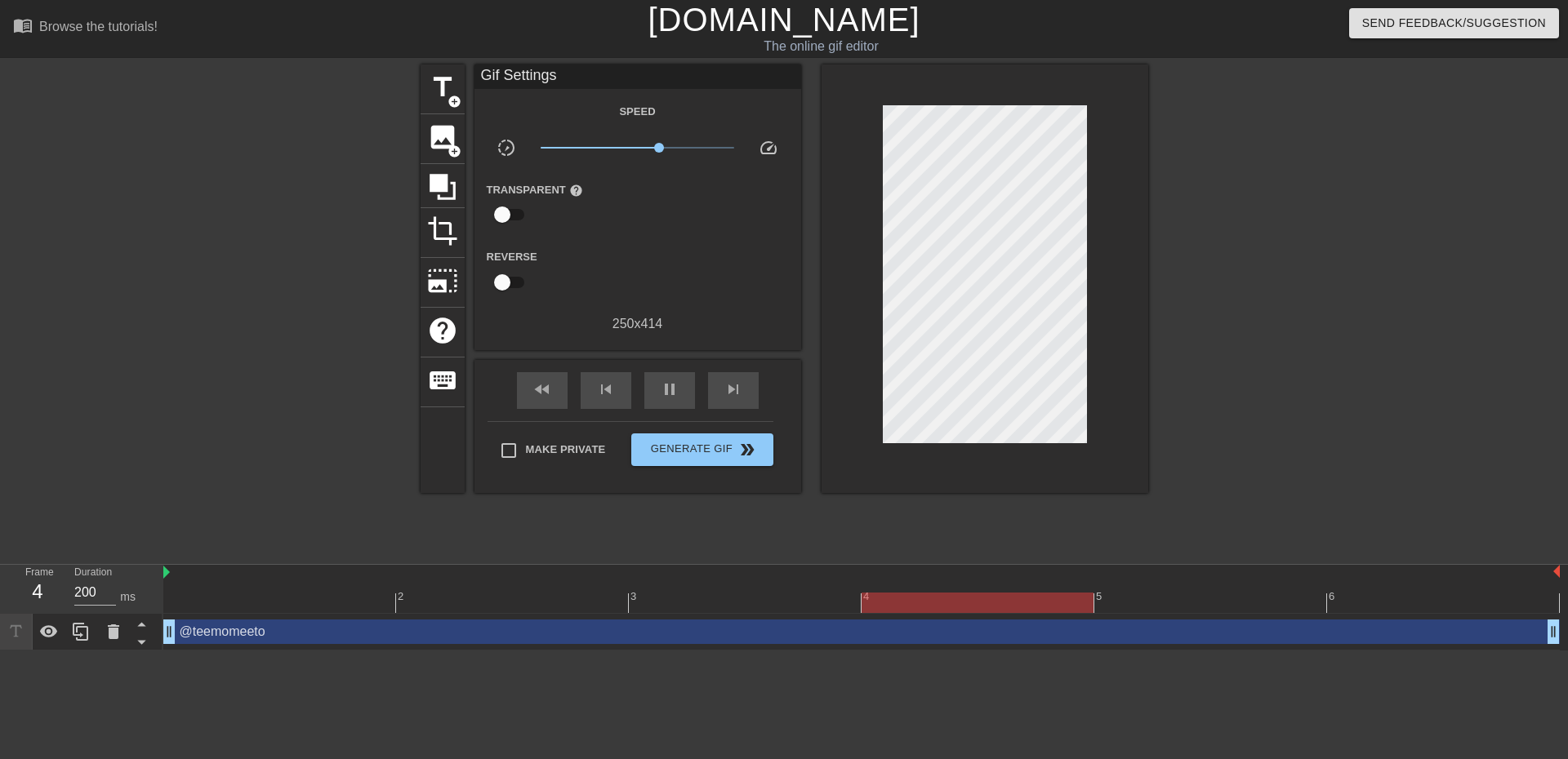
click at [1327, 249] on div at bounding box center [1290, 309] width 245 height 490
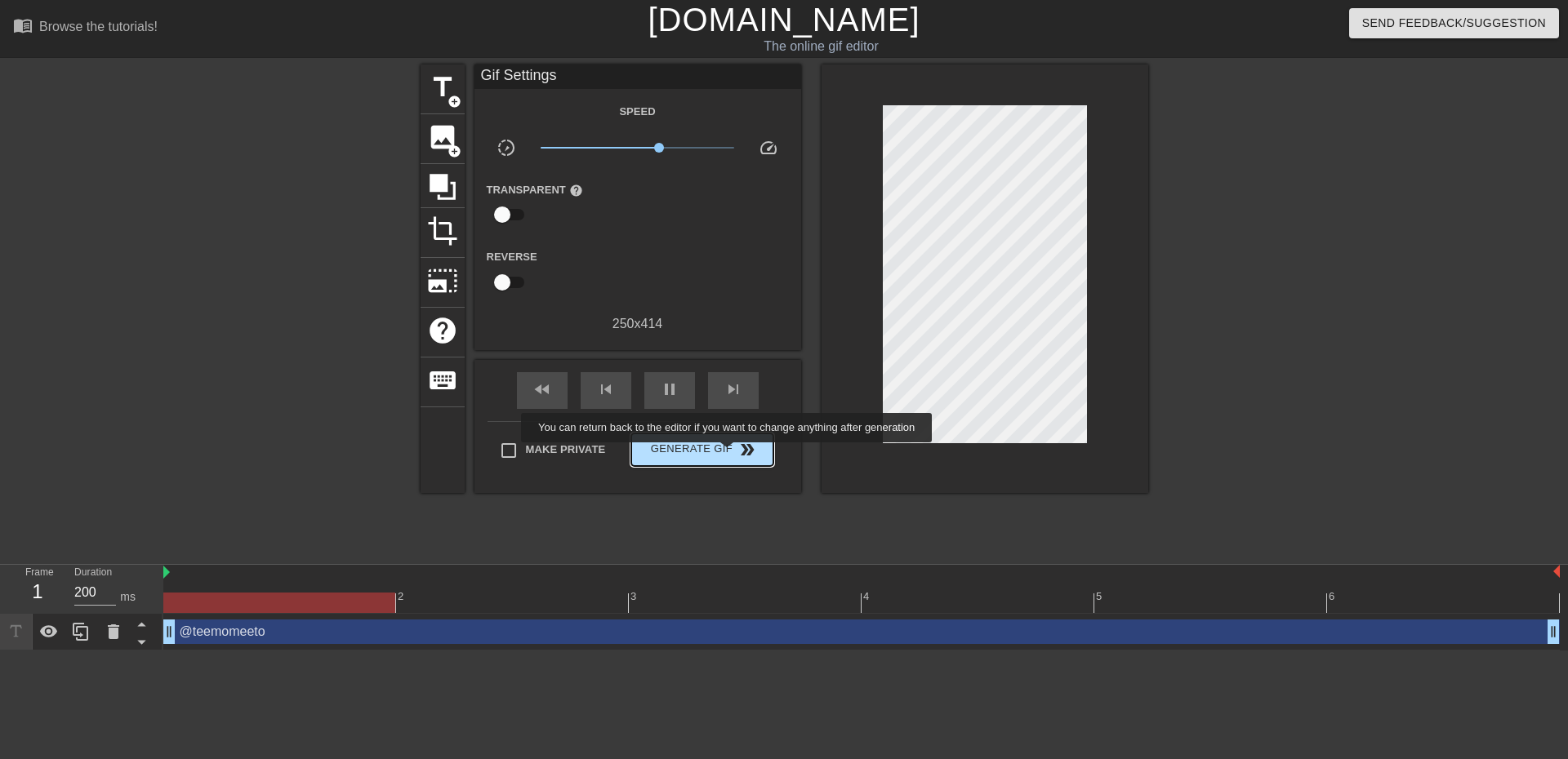
click at [728, 454] on span "Generate Gif double_arrow" at bounding box center [702, 450] width 128 height 20
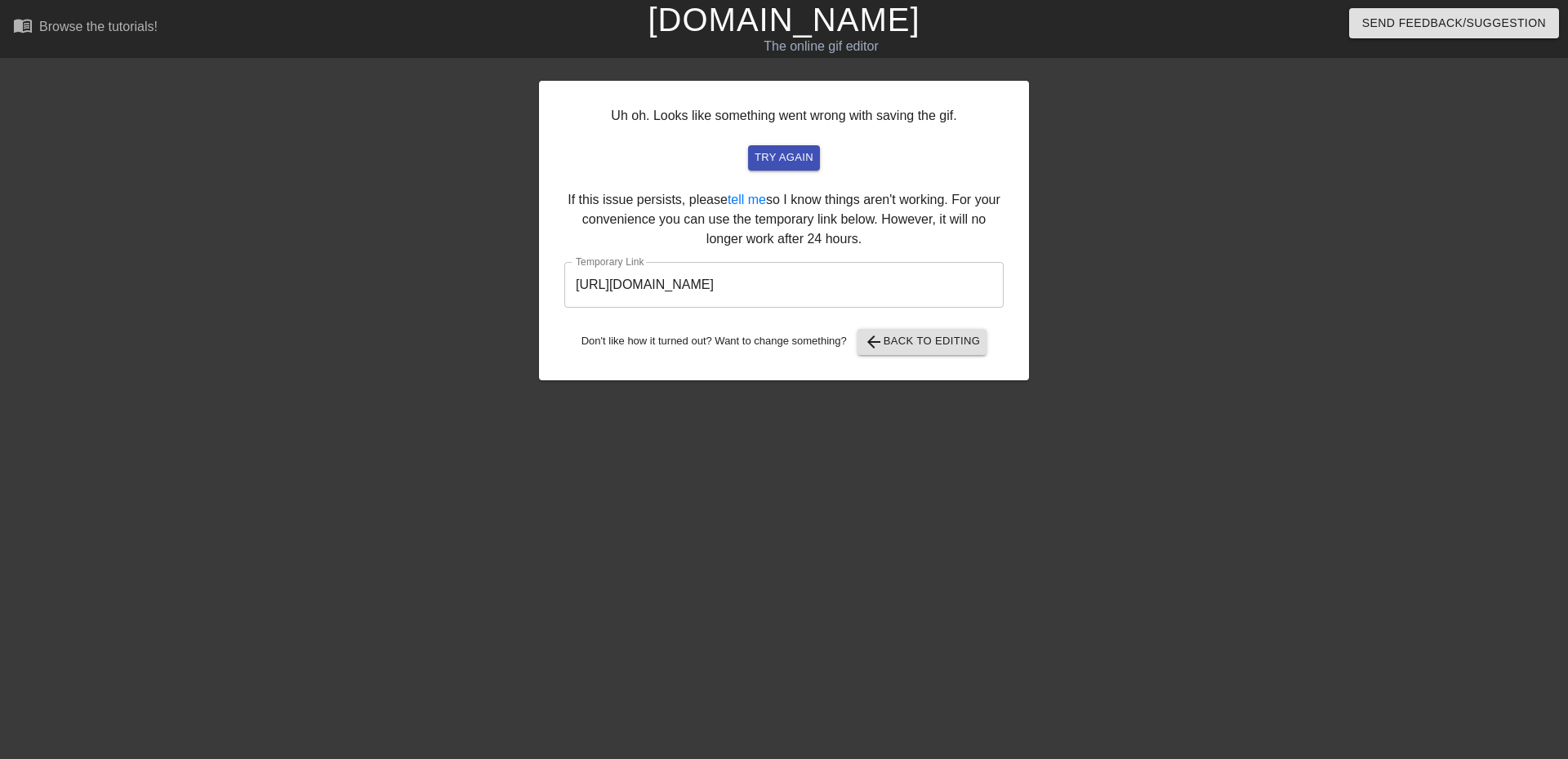
click at [1025, 337] on div "Uh oh. Looks like something went wrong with saving the gif. try again If this i…" at bounding box center [783, 230] width 490 height 300
click at [919, 344] on span "arrow_back Back to Editing" at bounding box center [922, 342] width 117 height 20
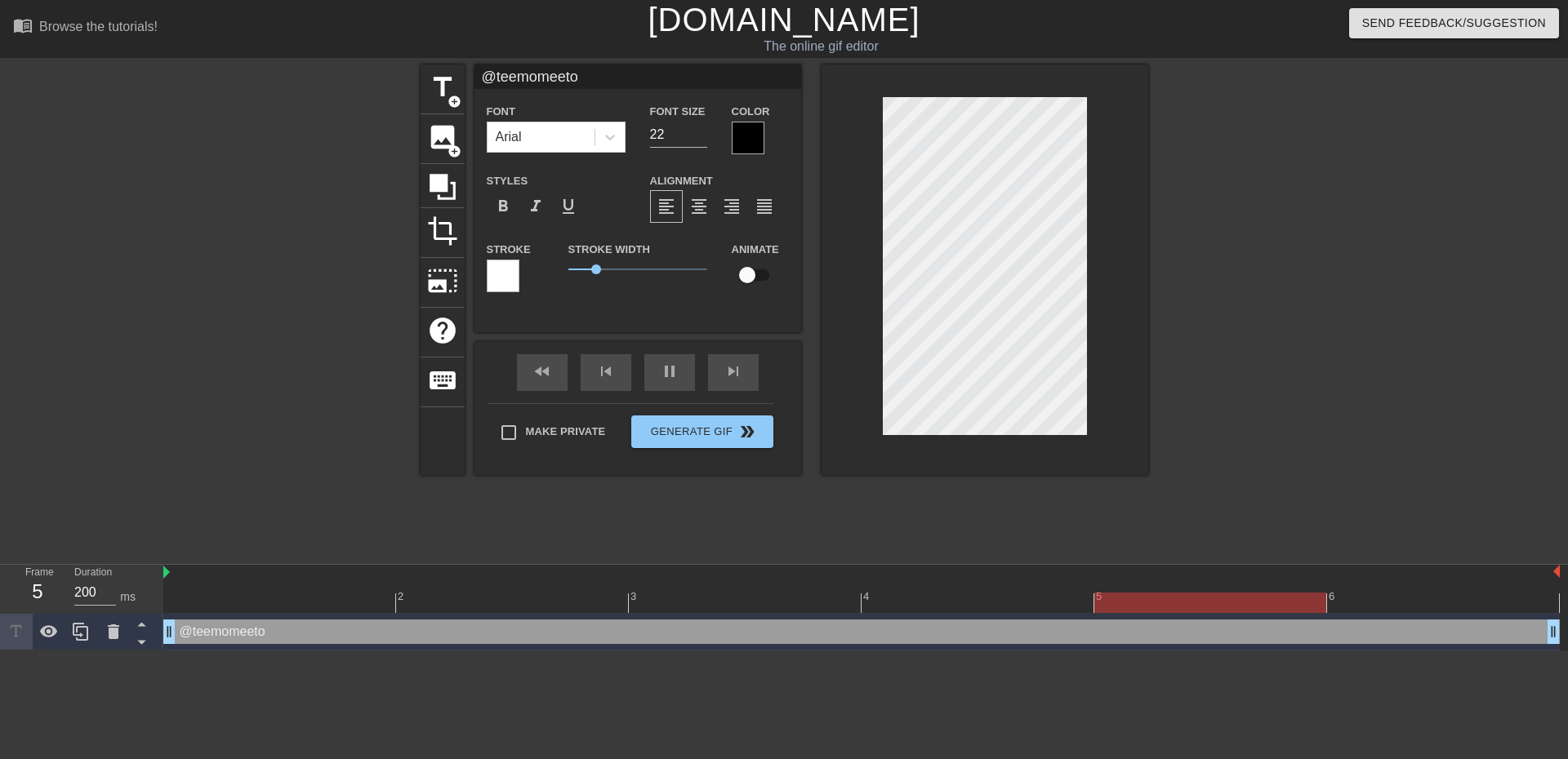
click at [1280, 337] on div at bounding box center [1290, 309] width 245 height 490
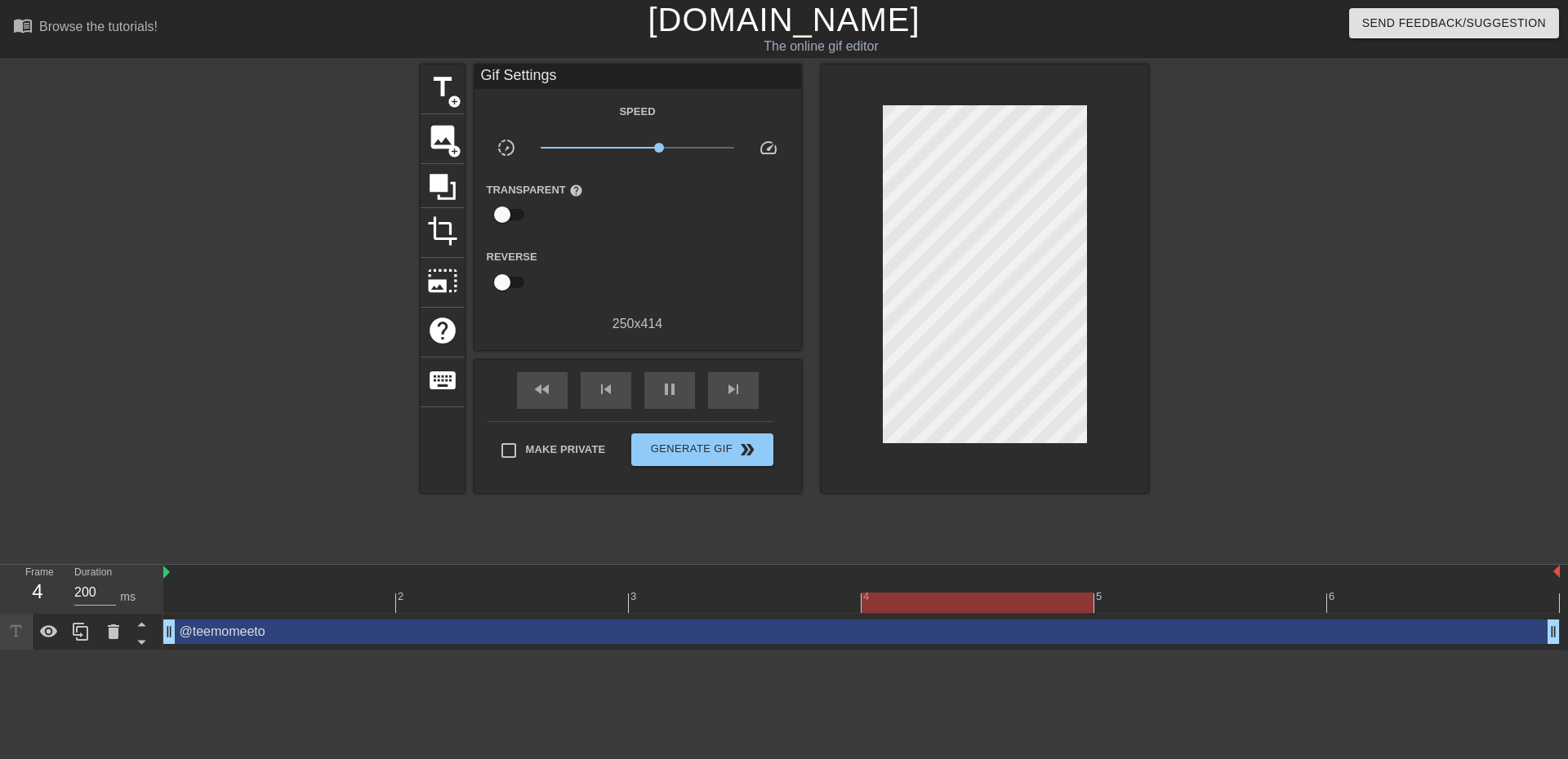
click at [1162, 144] on div "title add_circle image add_circle crop photo_size_select_large help keyboard Gi…" at bounding box center [784, 309] width 1568 height 490
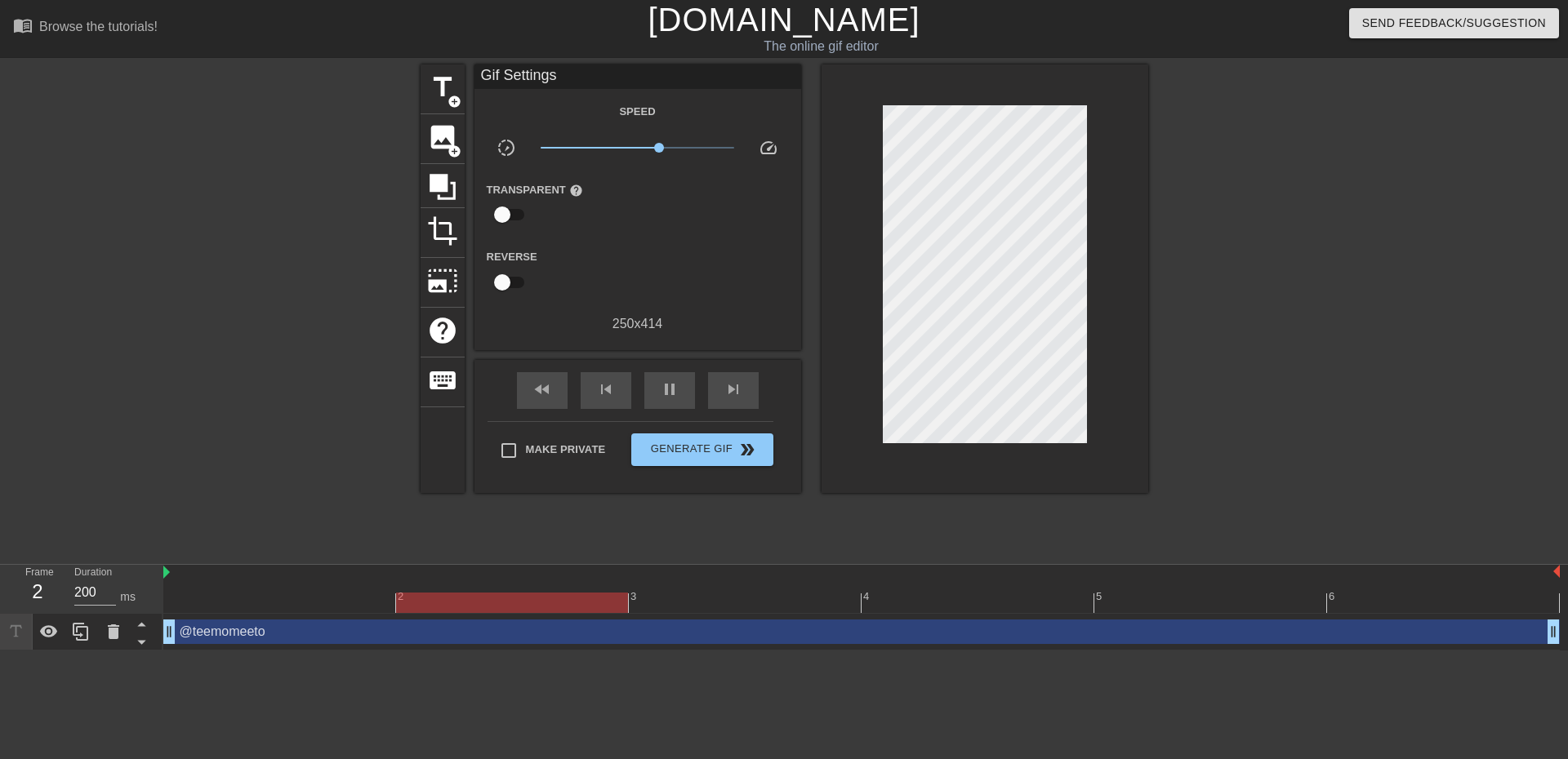
click at [1401, 411] on div at bounding box center [1290, 309] width 245 height 490
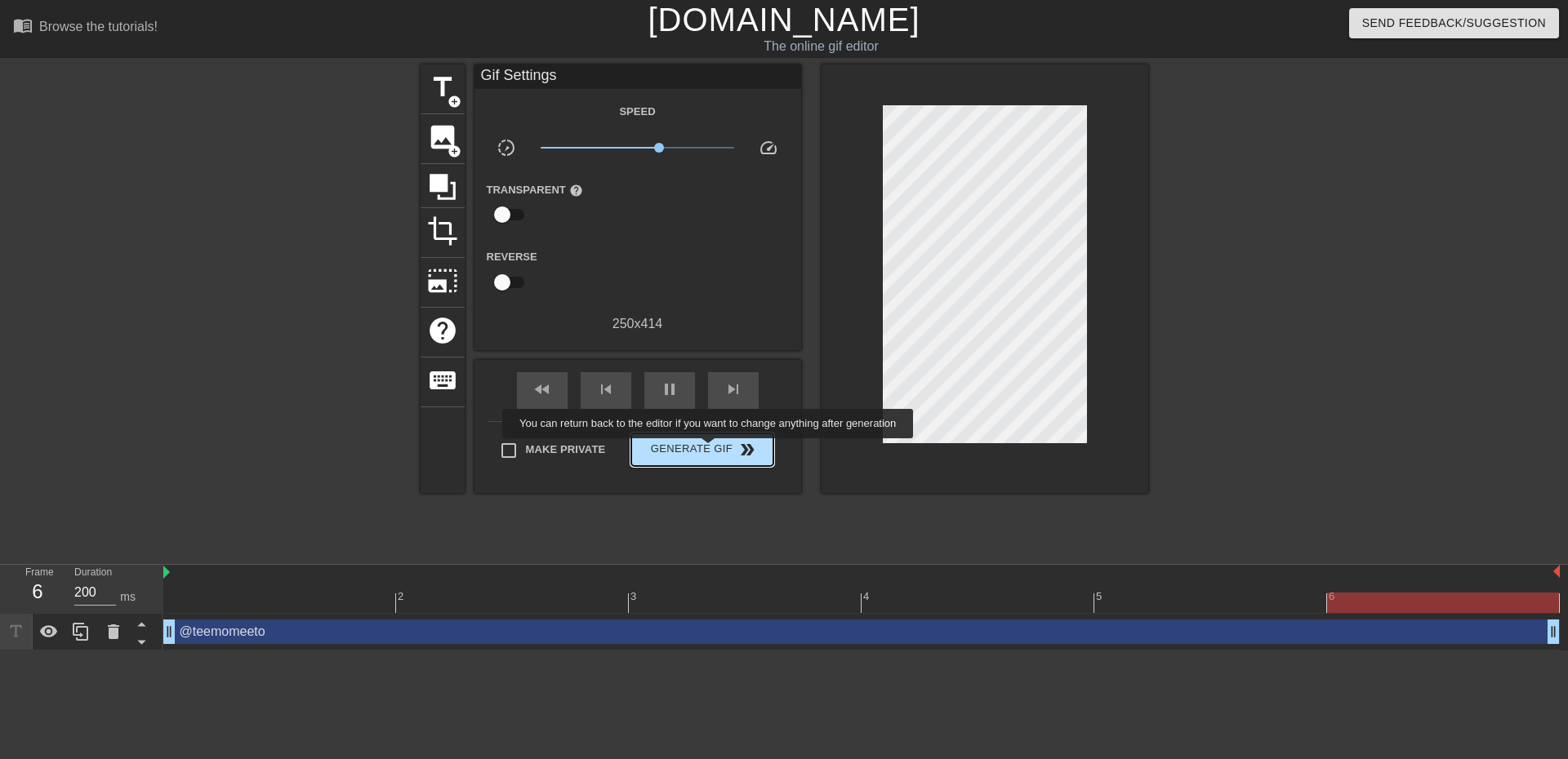
click at [709, 450] on span "Generate Gif double_arrow" at bounding box center [702, 450] width 128 height 20
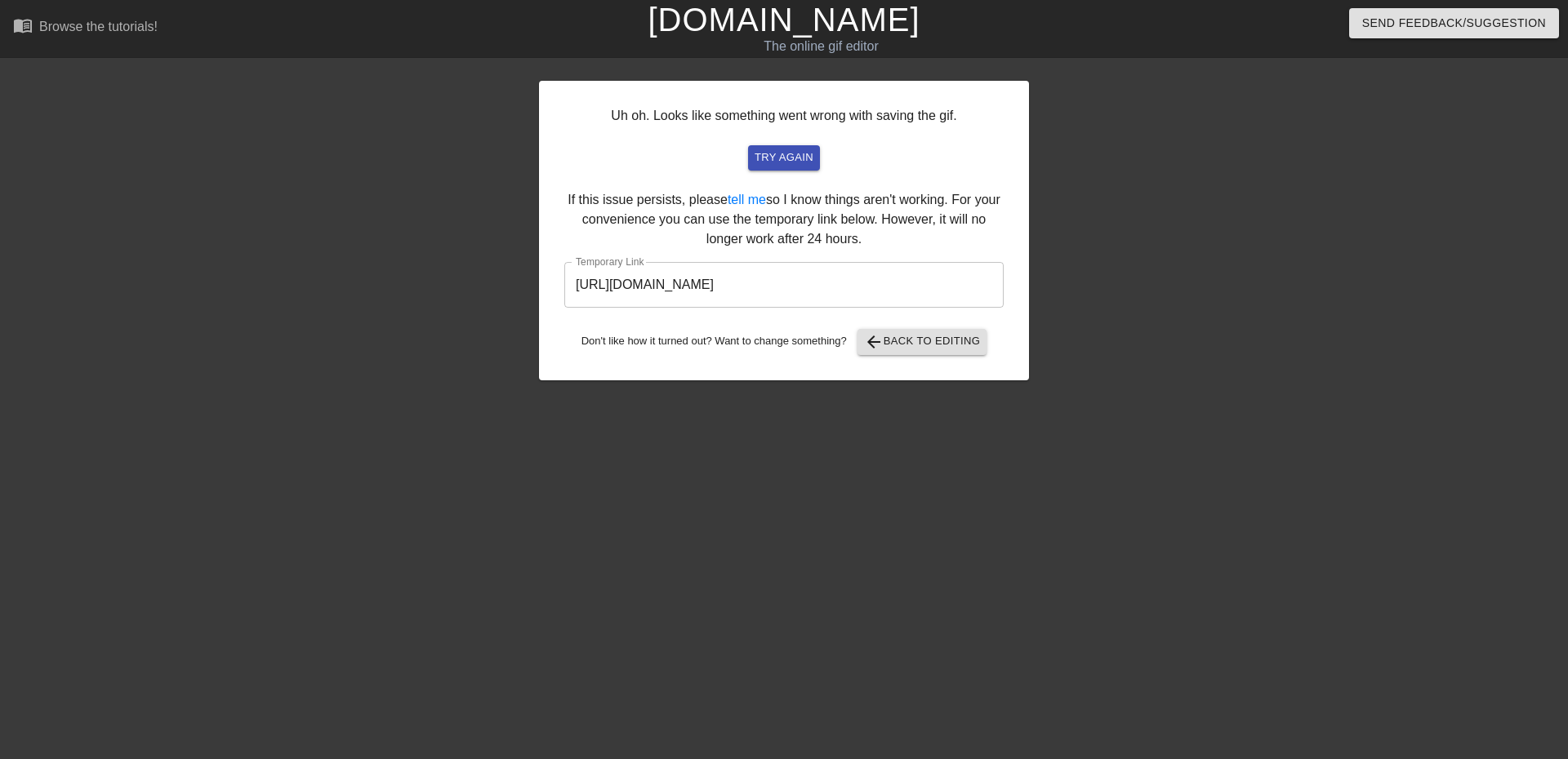
click at [1109, 279] on div at bounding box center [1171, 309] width 245 height 490
drag, startPoint x: 951, startPoint y: 286, endPoint x: 433, endPoint y: 252, distance: 519.1
click at [177, 278] on div "Uh oh. Looks like something went wrong with saving the gif. try again If this i…" at bounding box center [784, 309] width 1568 height 490
click at [912, 342] on span "arrow_back Back to Editing" at bounding box center [922, 342] width 117 height 20
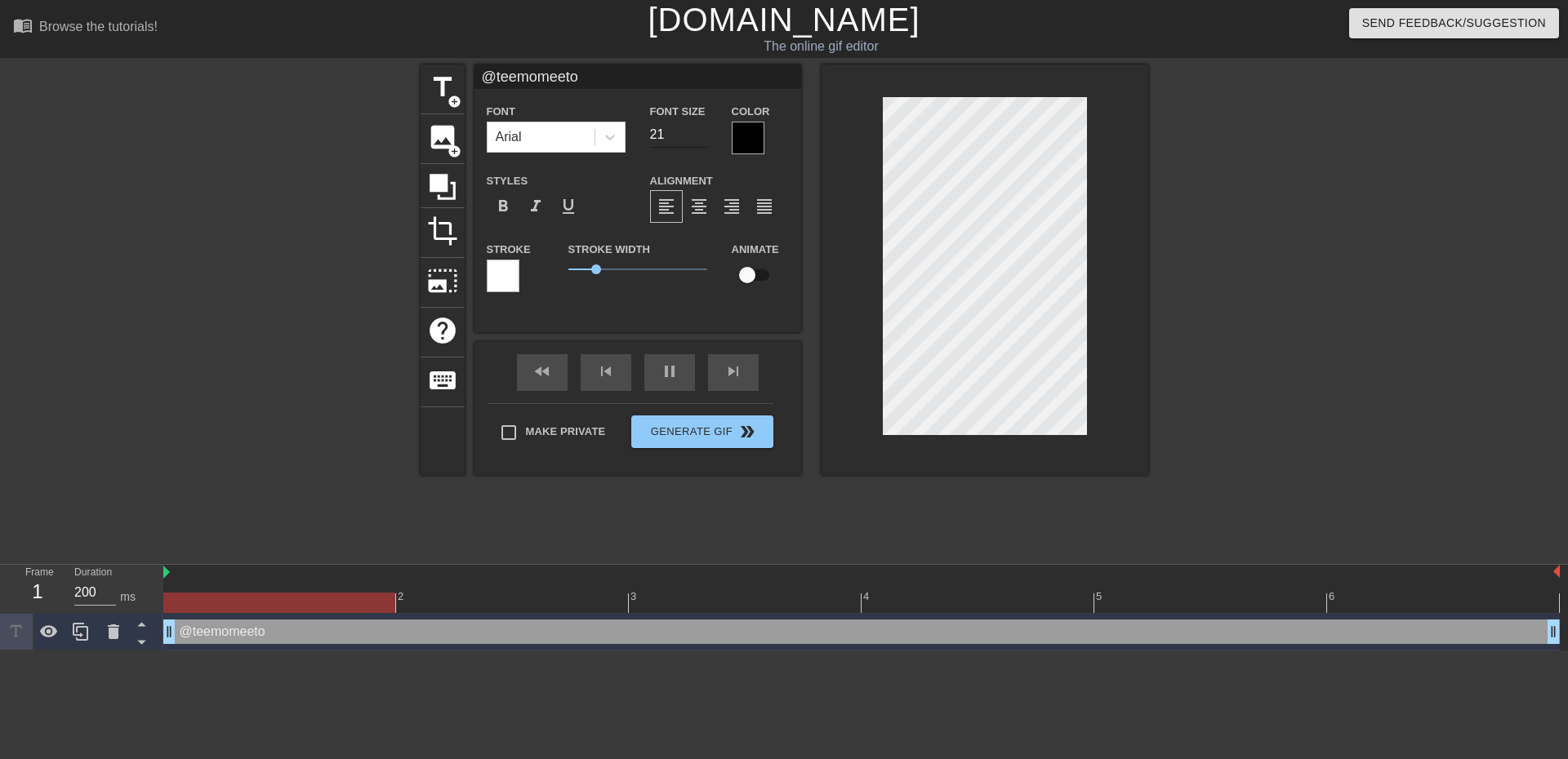
click at [699, 141] on input "21" at bounding box center [679, 134] width 58 height 26
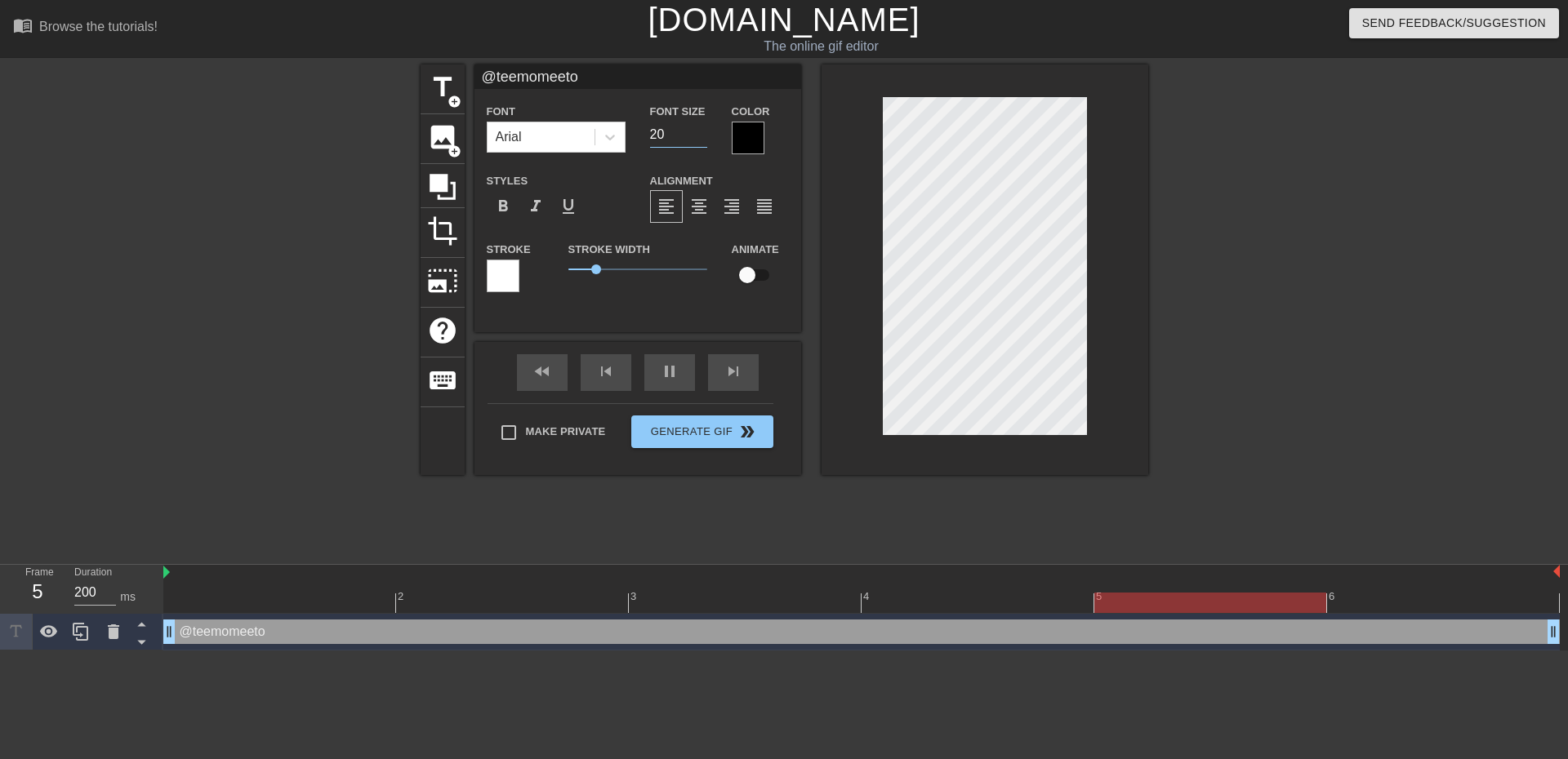
click at [701, 139] on input "20" at bounding box center [679, 134] width 58 height 26
click at [701, 139] on input "19" at bounding box center [679, 134] width 58 height 26
click at [701, 139] on input "18" at bounding box center [679, 134] width 58 height 26
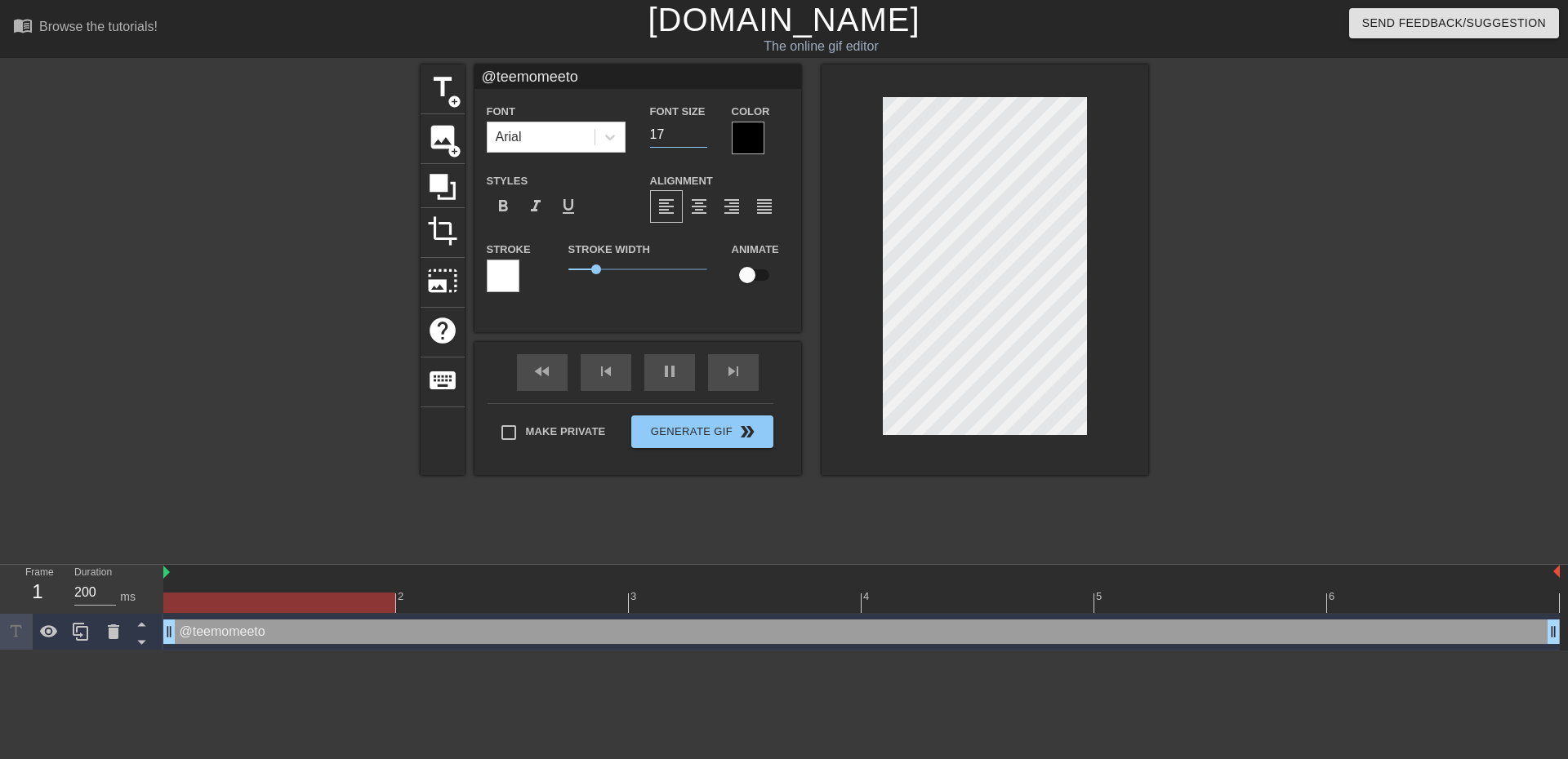
type input "17"
click at [701, 139] on input "17" at bounding box center [679, 134] width 58 height 26
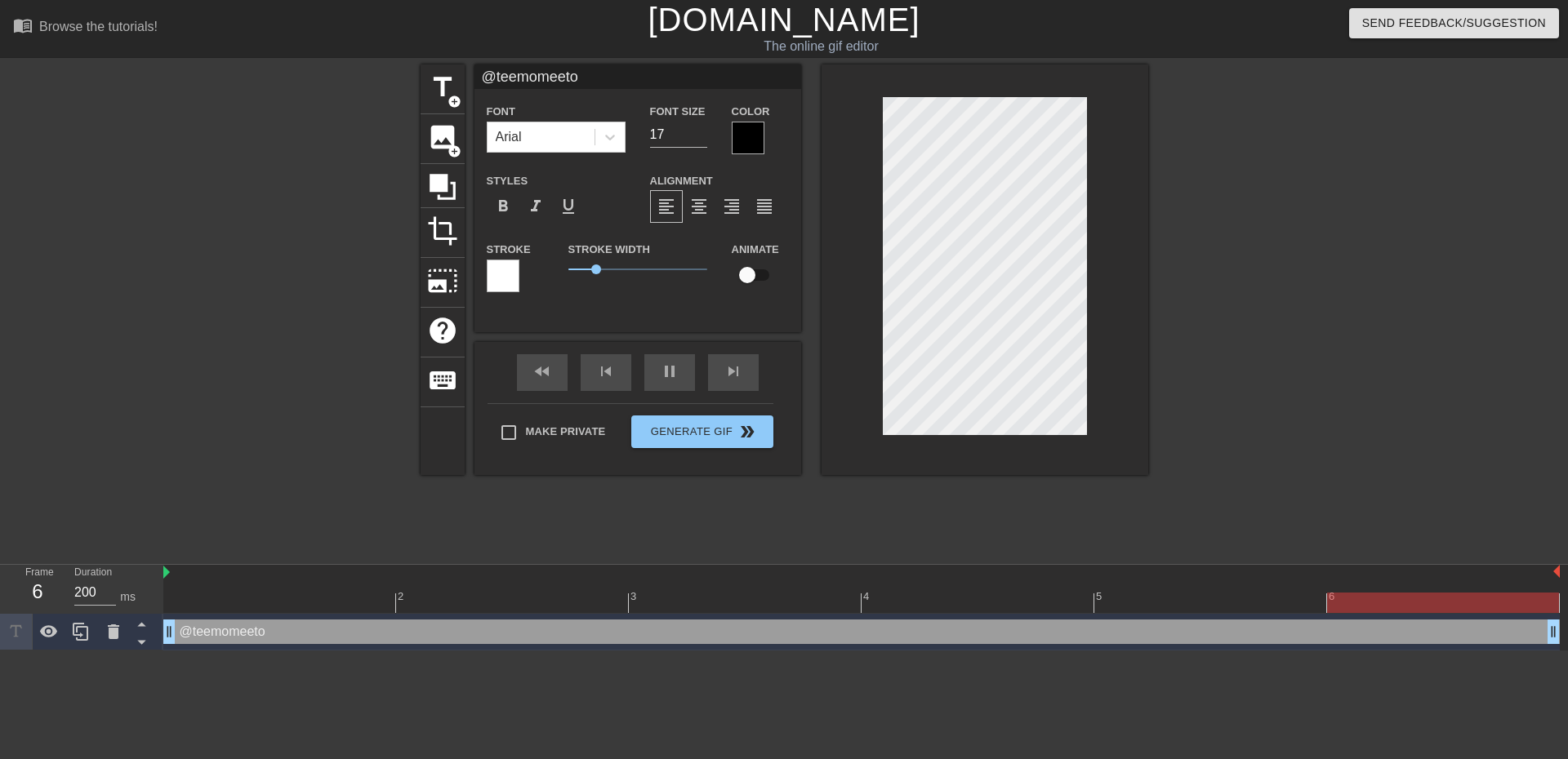
click at [1175, 335] on div at bounding box center [1290, 309] width 245 height 490
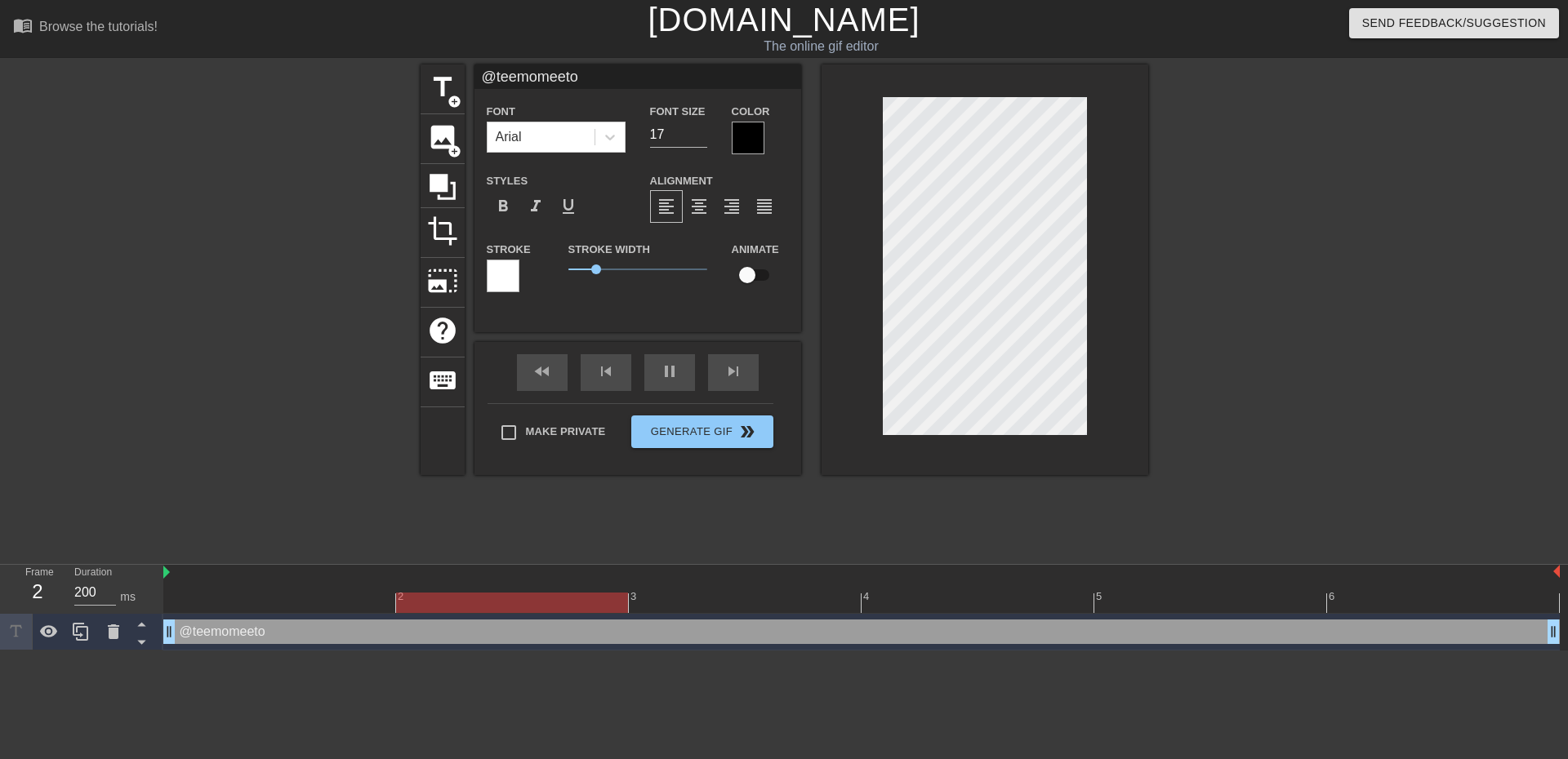
click at [1254, 359] on div at bounding box center [1290, 309] width 245 height 490
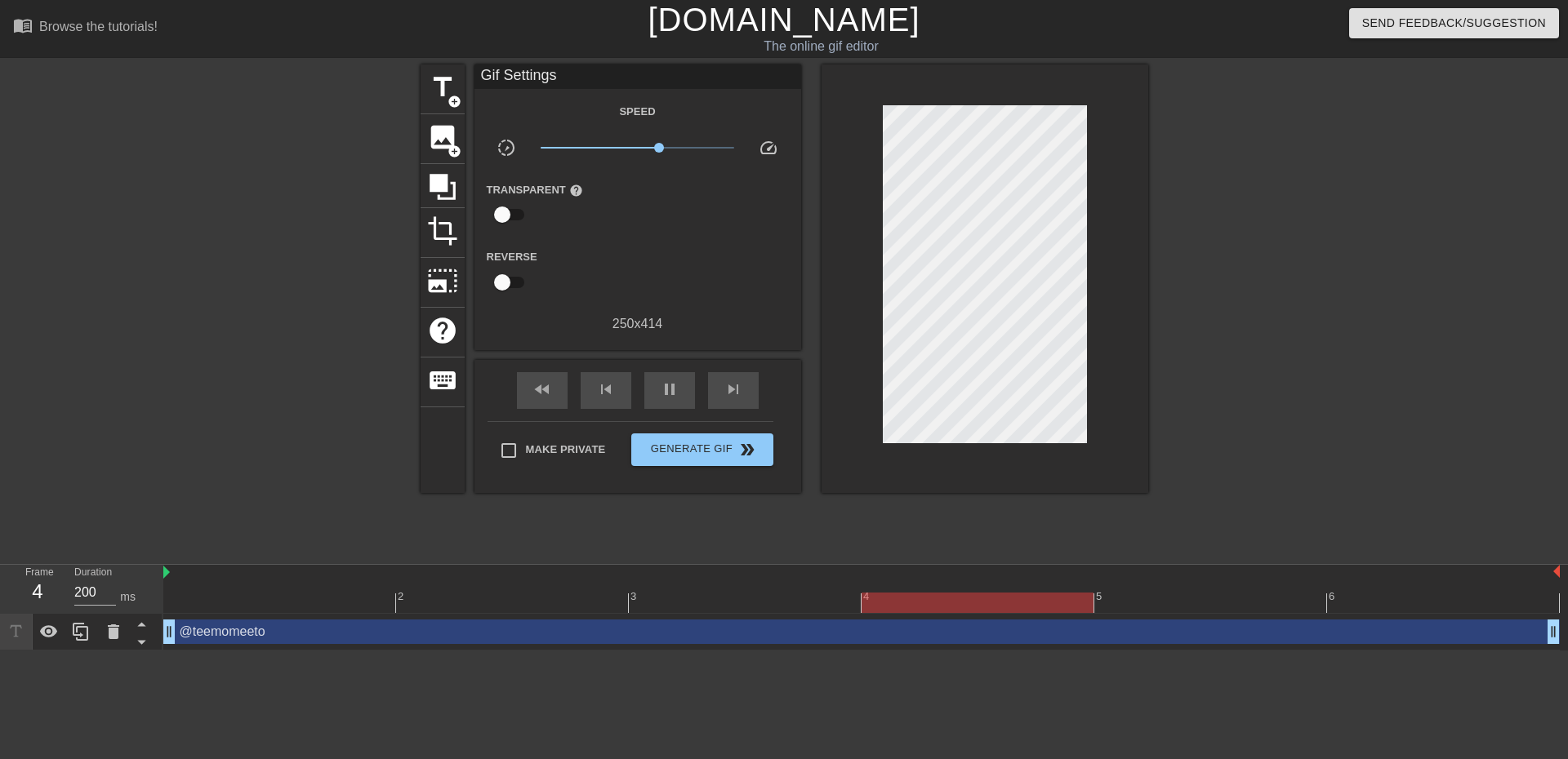
click at [1326, 185] on div at bounding box center [1290, 309] width 245 height 490
